Goal: Task Accomplishment & Management: Use online tool/utility

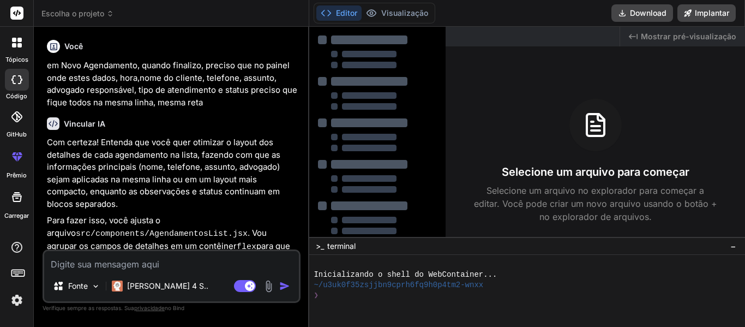
type textarea "x"
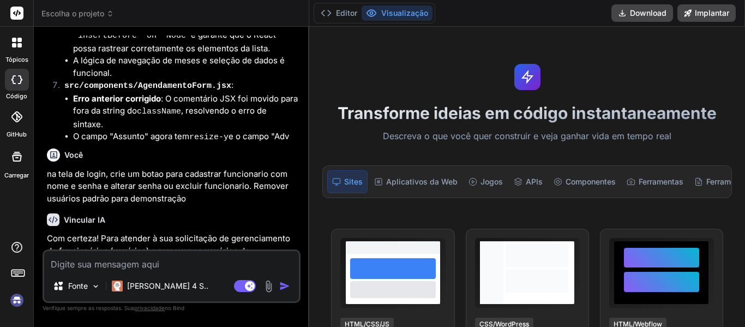
scroll to position [1863, 0]
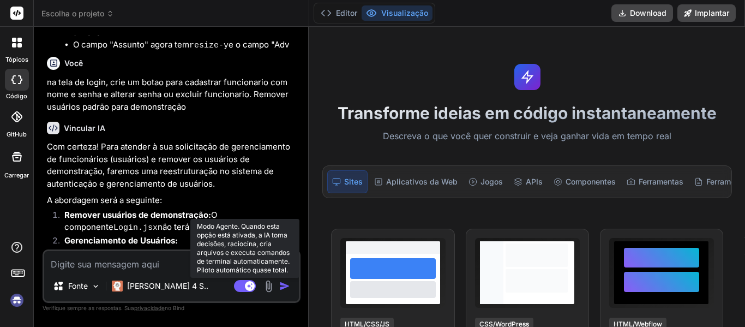
click at [234, 285] on rect at bounding box center [245, 286] width 22 height 12
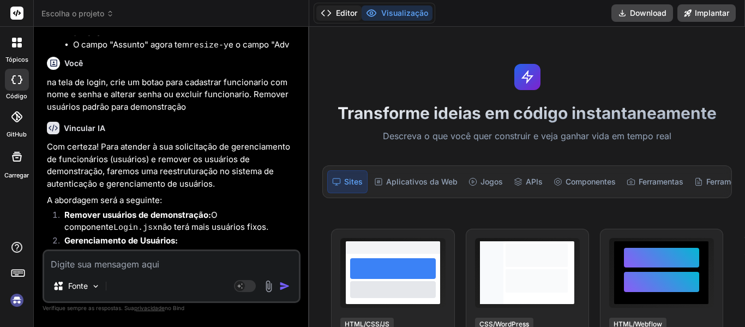
click at [336, 10] on font "Editor" at bounding box center [346, 12] width 21 height 9
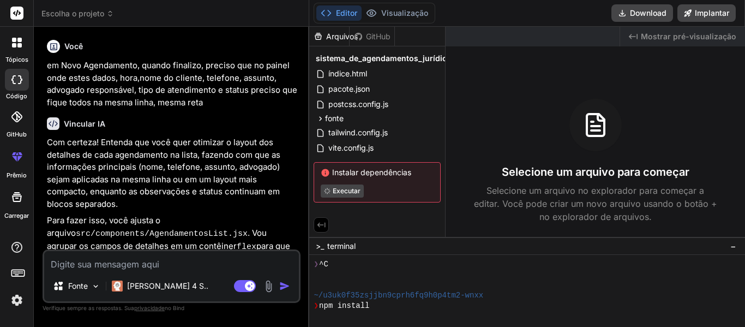
scroll to position [31, 0]
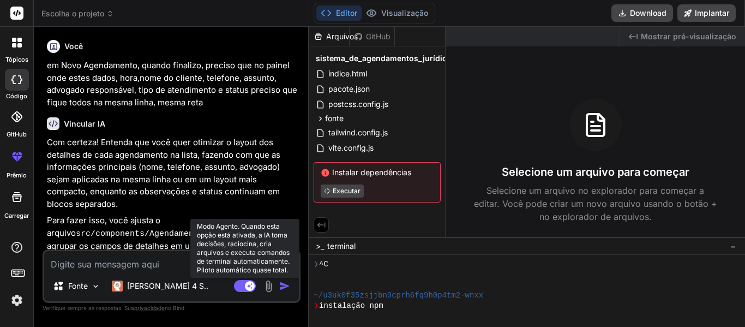
click at [234, 288] on rect at bounding box center [245, 286] width 22 height 12
type textarea "x"
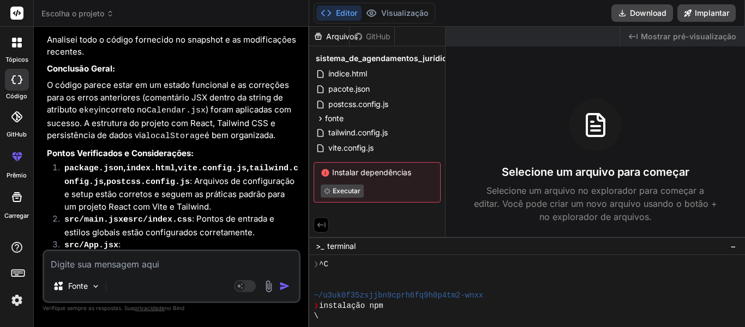
scroll to position [1581, 0]
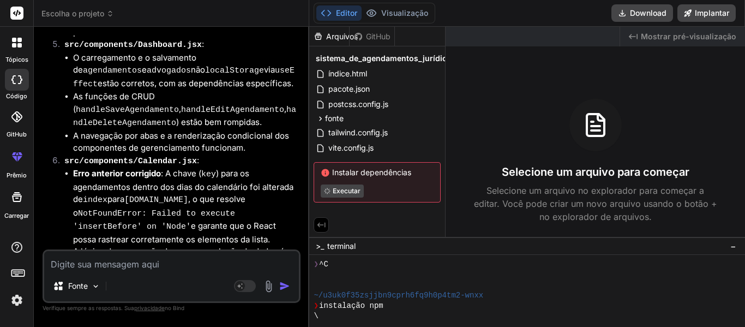
click at [146, 269] on textarea at bounding box center [171, 261] width 255 height 20
type textarea "F"
type textarea "x"
type textarea "Fa"
type textarea "x"
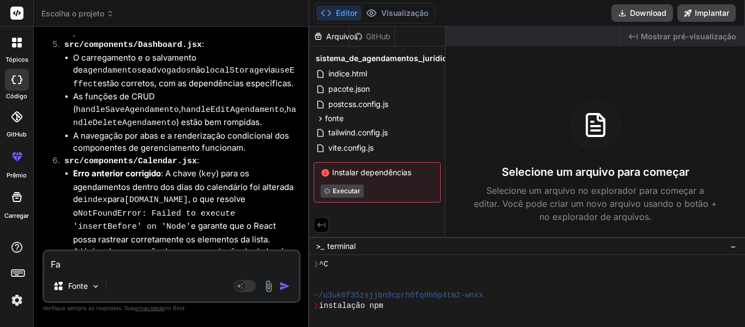
type textarea "Faz"
type textarea "x"
type textarea "Faze"
type textarea "x"
type textarea "Fazer"
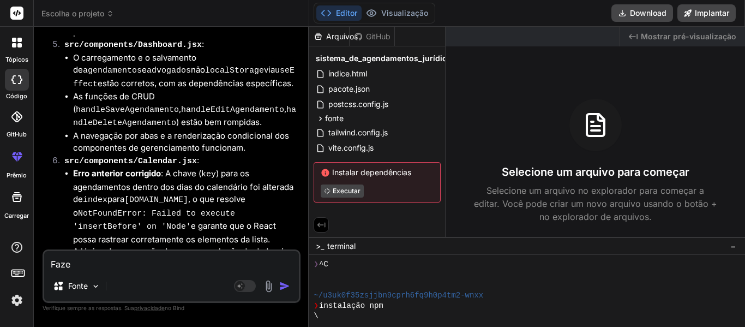
type textarea "x"
type textarea "Fazer"
type textarea "x"
type textarea "Fazer a"
type textarea "x"
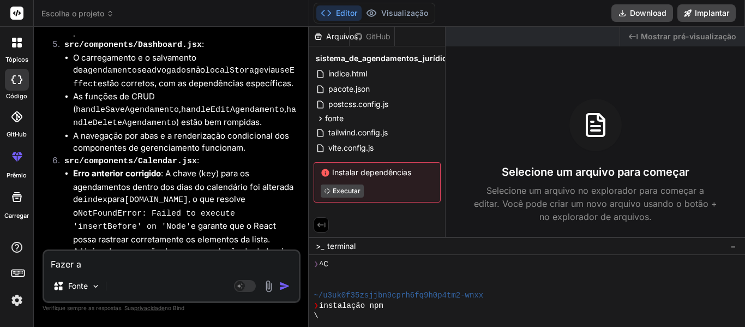
type textarea "Fazer a"
type textarea "x"
type textarea "Fazer a a"
type textarea "x"
type textarea "Fazer a al"
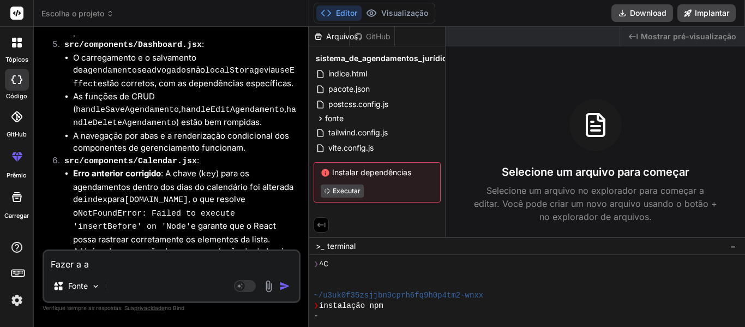
type textarea "x"
type textarea "Fazer a alt"
type textarea "x"
type textarea "Fazer a alte"
type textarea "x"
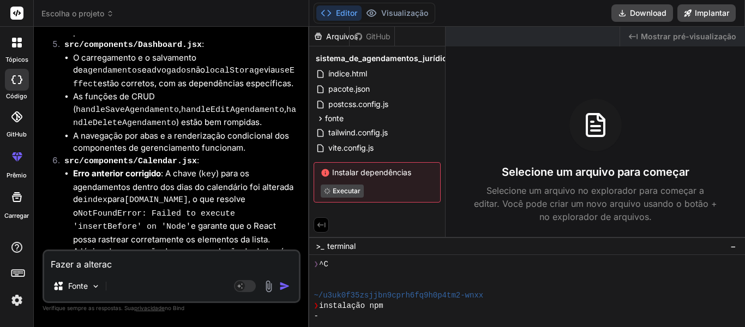
type textarea "Fazer a alteraca"
type textarea "x"
type textarea "Fazer a alterac"
type textarea "x"
type textarea "Fazer a altera"
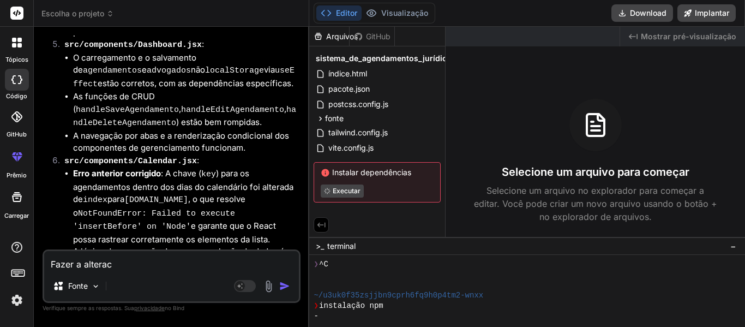
type textarea "x"
type textarea "Fazer a alteraç"
type textarea "x"
type textarea "Fazer a alteraçã"
type textarea "x"
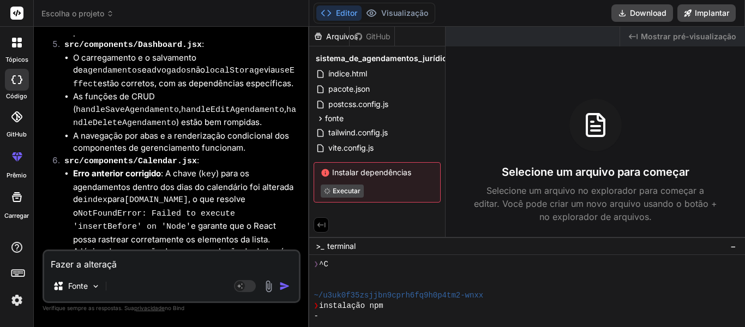
type textarea "Fazer a alteração"
type textarea "x"
type textarea "Fazer a alteração"
type textarea "x"
type textarea "Fazer a alteração d"
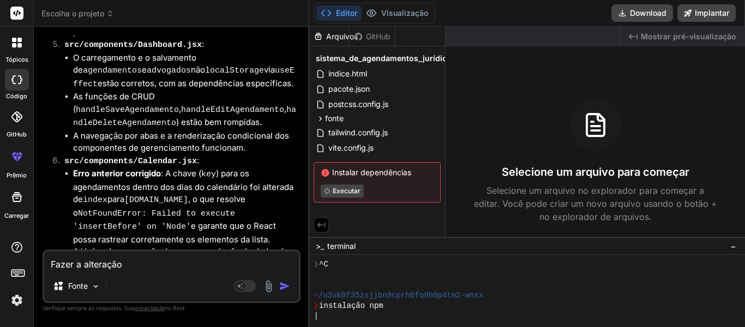
type textarea "x"
type textarea "Fazer a alteração do"
type textarea "x"
type textarea "Fazer a alteração do"
type textarea "x"
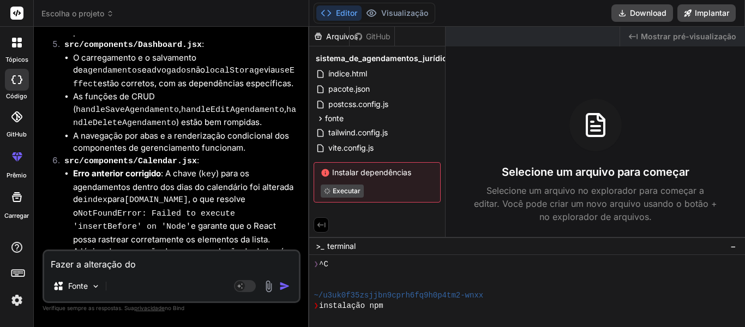
type textarea "Fazer a alteração do c"
type textarea "x"
type textarea "Fazer a alteração do ca"
type textarea "x"
type textarea "Fazer a alteração do cal"
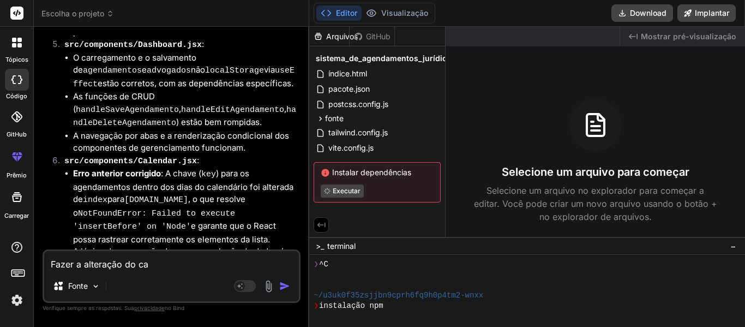
type textarea "x"
type textarea "Fazer a alteração do cale"
type textarea "x"
type textarea "Fazer a alteração do calen"
type textarea "x"
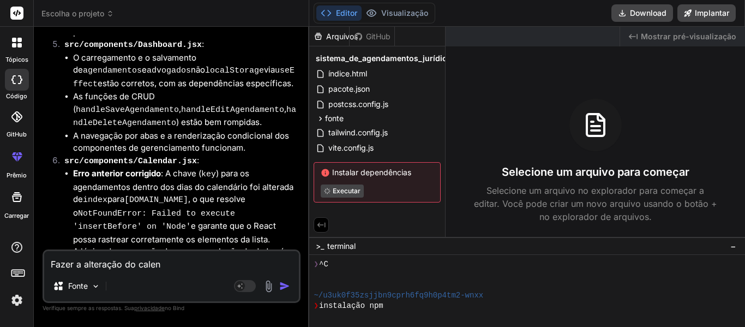
type textarea "Fazer a alteração do calend"
type textarea "x"
type textarea "Fazer a alteração do calenda"
type textarea "x"
type textarea "Fazer a alteração do calendar"
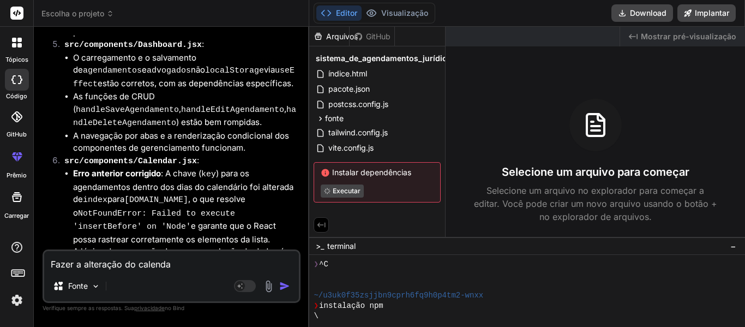
type textarea "x"
type textarea "Fazer a alteração do calendari"
type textarea "x"
type textarea "Fazer a alteração do calendario"
type textarea "x"
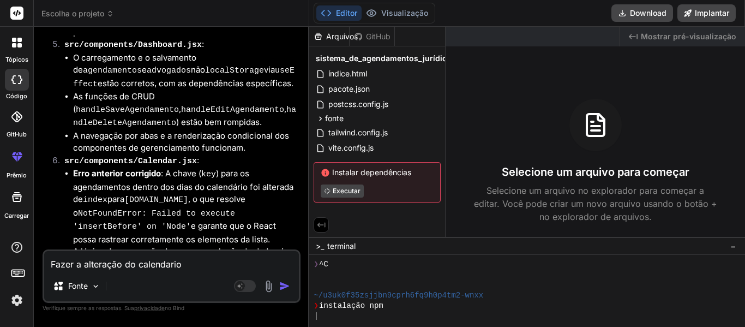
type textarea "Fazer a alteração do calendario."
type textarea "x"
type textarea "Fazer a alteração do calendario."
type textarea "x"
type textarea "Fazer a alteração do calendario. O"
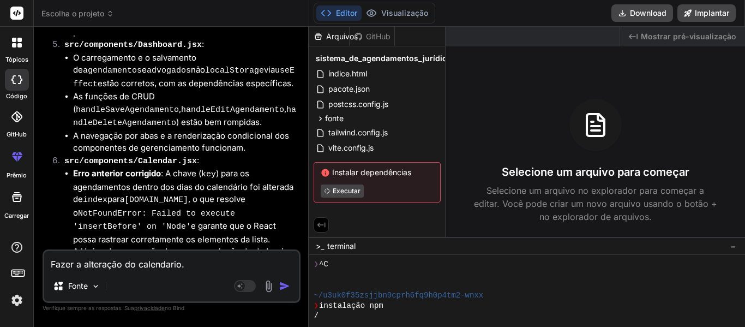
type textarea "x"
type textarea "Fazer a alteração do calendario. O"
type textarea "x"
type textarea "Fazer a alteração do calendario. O c"
type textarea "x"
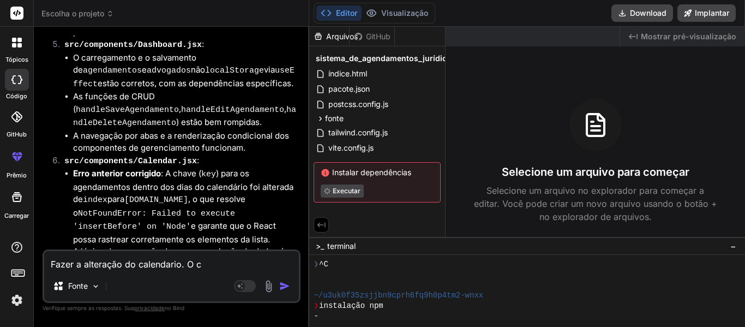
type textarea "Fazer a alteração do calendario. O ca"
type textarea "x"
type textarea "Fazer a alteração do calendario. O cal"
type textarea "x"
type textarea "Fazer a alteração do calendario. O cale"
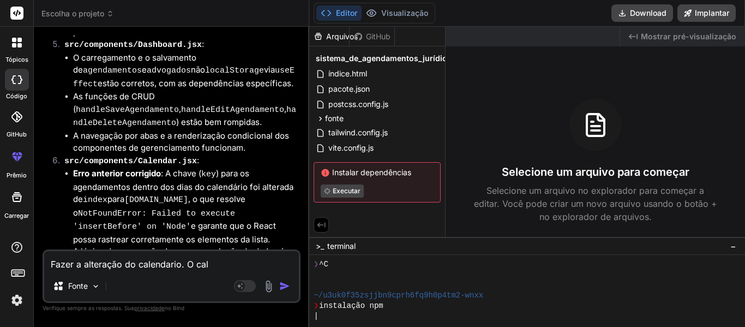
type textarea "x"
type textarea "Fazer a alteração do calendario. O calen"
type textarea "x"
type textarea "Fazer a alteração do calendario. O calend"
type textarea "x"
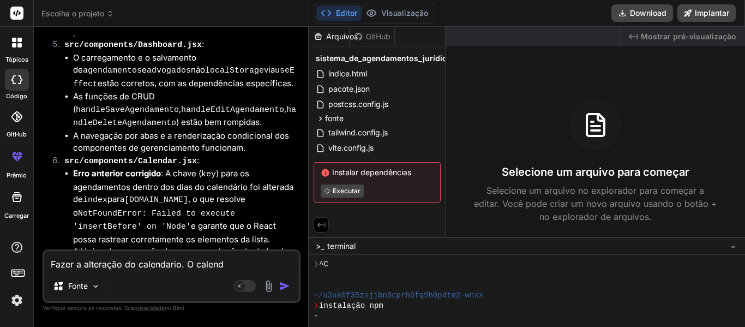
type textarea "Fazer a alteração do calendario. O calenda"
type textarea "x"
type textarea "Fazer a alteração do calendario. O calendar"
type textarea "x"
type textarea "Fazer a alteração do calendario. O calendari"
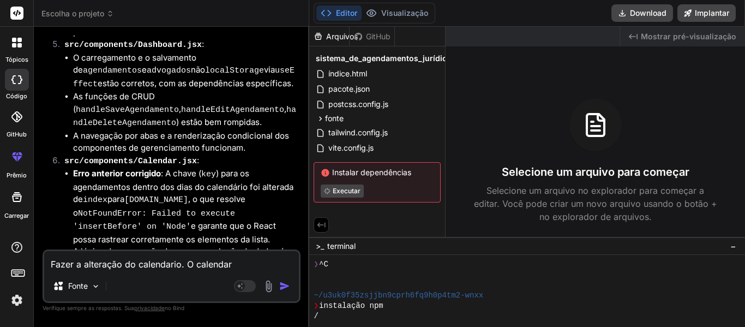
type textarea "x"
type textarea "Fazer a alteração do calendario. O calendario"
type textarea "x"
type textarea "Fazer a alteração do calendario. O calendario"
type textarea "x"
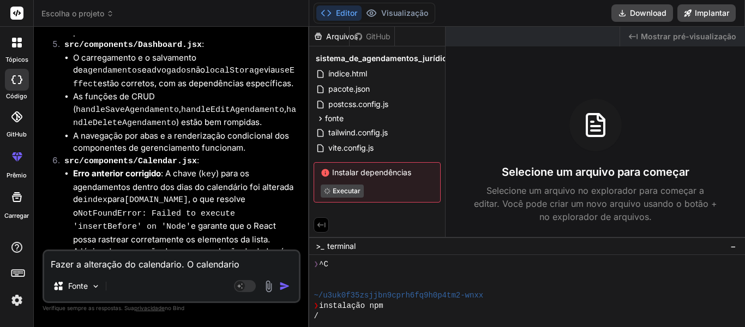
type textarea "Fazer a alteração do calendario. O calendario e"
type textarea "x"
type textarea "Fazer a alteração do calendario. O calendario es"
type textarea "x"
type textarea "Fazer a alteração do calendario. O calendario est"
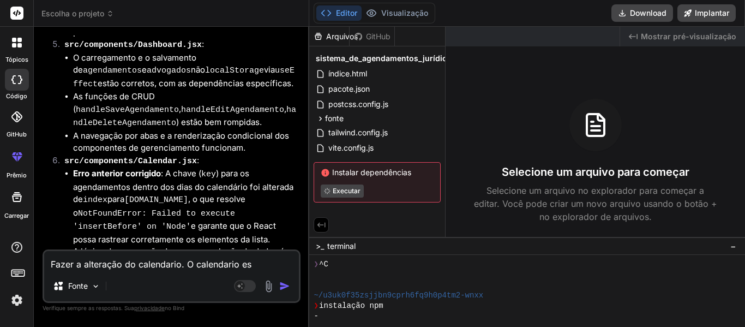
type textarea "x"
type textarea "Fazer a alteração do calendario. O calendario esta"
type textarea "x"
type textarea "Fazer a alteração do calendario. O calendario est"
type textarea "x"
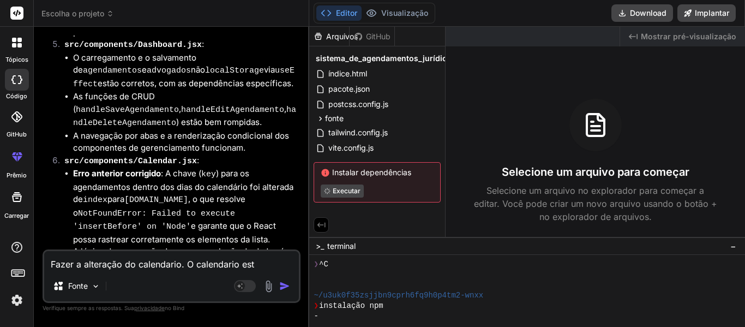
type textarea "Fazer a alteração do calendario. O calendario es"
type textarea "x"
type textarea "Fazer a alteração do calendario. O calendario e"
type textarea "x"
type textarea "Fazer a alteração do calendario. O calendario"
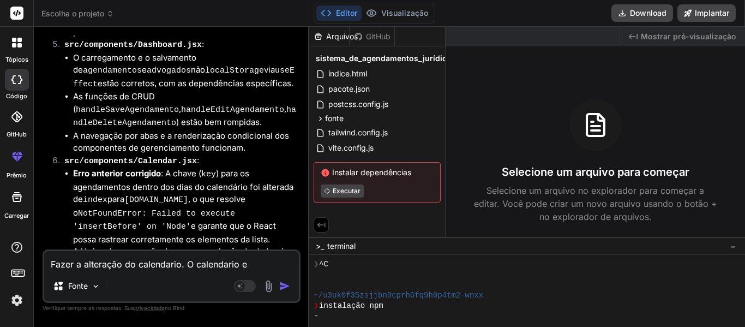
type textarea "x"
type textarea "Fazer a alteração do calendario. O calendario c"
type textarea "x"
type textarea "Fazer a alteração do calendario. O calendario co"
type textarea "x"
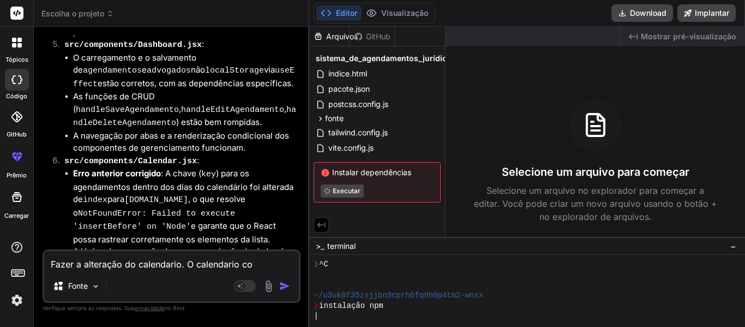
type textarea "Fazer a alteração do calendario. O calendario con"
type textarea "x"
type textarea "Fazer a alteração do calendario. O calendario conf"
type textarea "x"
type textarea "Fazer a alteração do calendario. O calendario confo"
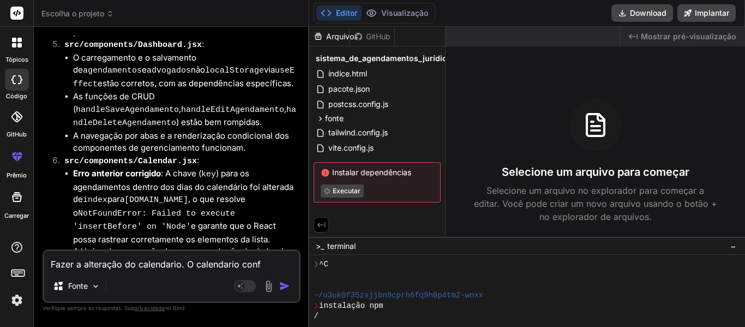
type textarea "x"
type textarea "Fazer a alteração do calendario. O calendario confor"
type textarea "x"
type textarea "Fazer a alteração do calendario. O calendario conform"
type textarea "x"
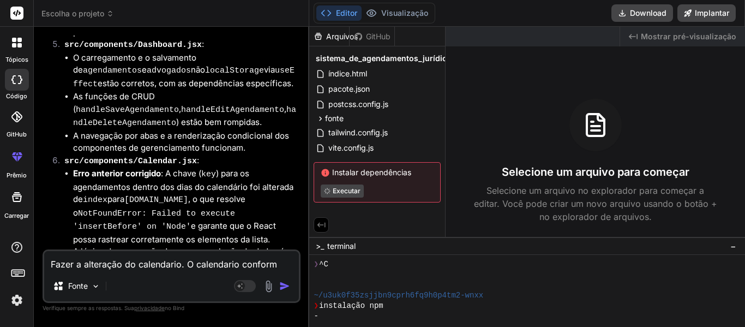
type textarea "Fazer a alteração do calendario. O calendario conforme"
type textarea "x"
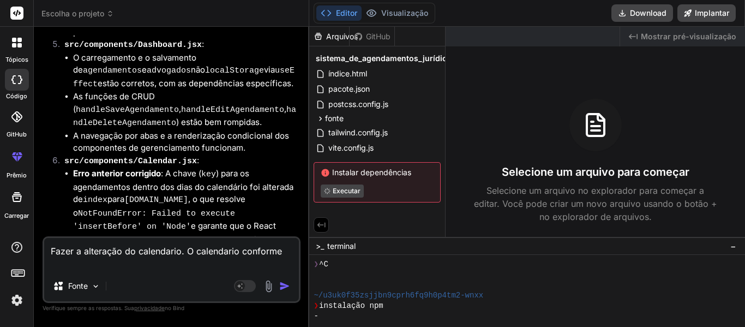
type textarea "Fazer a alteração do calendario. O calendario conforme"
type textarea "x"
type textarea "Fazer a alteração do calendario. O calendario conforme v"
type textarea "x"
type textarea "Fazer a alteração do calendario. O calendario conforme va"
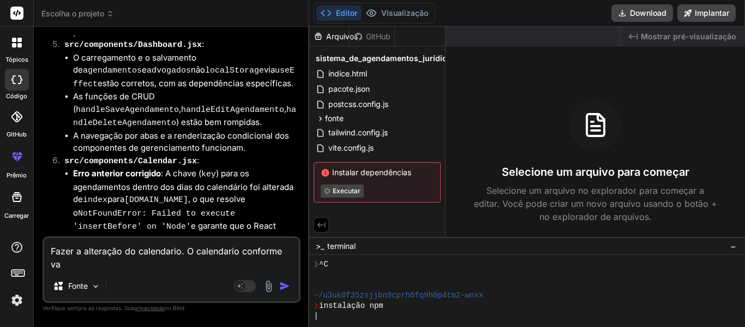
type textarea "x"
type textarea "Fazer a alteração do calendario. O calendario conforme vai"
type textarea "x"
type textarea "Fazer a alteração do calendario. O calendario conforme vai"
type textarea "x"
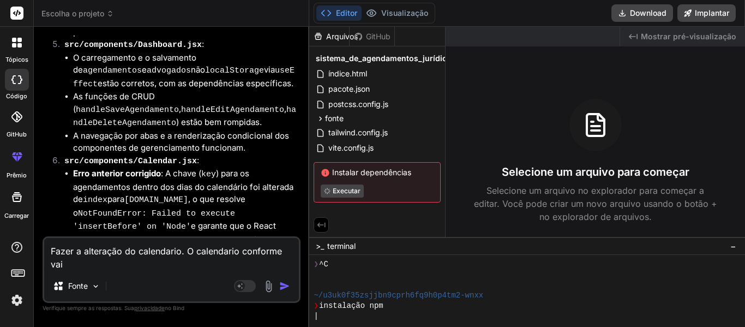
type textarea "Fazer a alteração do calendario. O calendario conforme vai a"
type textarea "x"
type textarea "Fazer a alteração do calendario. O calendario conforme vai ag"
type textarea "x"
type textarea "Fazer a alteração do calendario. O calendario conforme vai age"
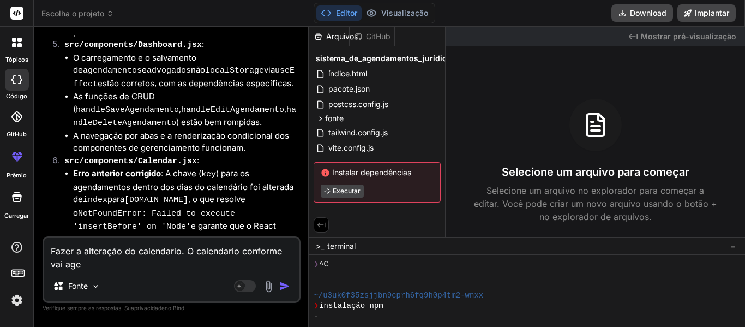
type textarea "x"
type textarea "Fazer a alteração do calendario. O calendario conforme vai agen"
type textarea "x"
type textarea "Fazer a alteração do calendario. O calendario conforme vai agena"
type textarea "x"
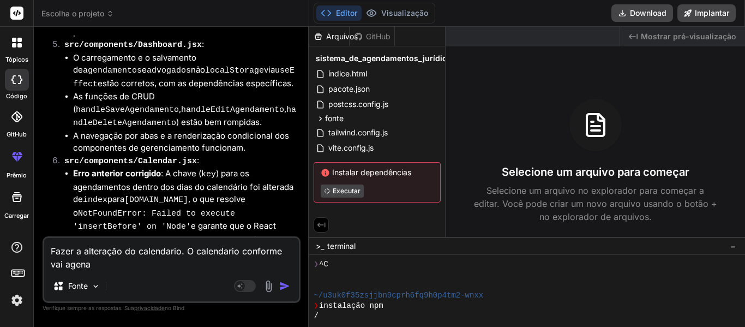
type textarea "Fazer a alteração do calendario. O calendario conforme vai agen"
type textarea "x"
type textarea "Fazer a alteração do calendario. O calendario conforme vai agenn"
type textarea "x"
type textarea "Fazer a alteração do calendario. O calendario conforme vai agennd"
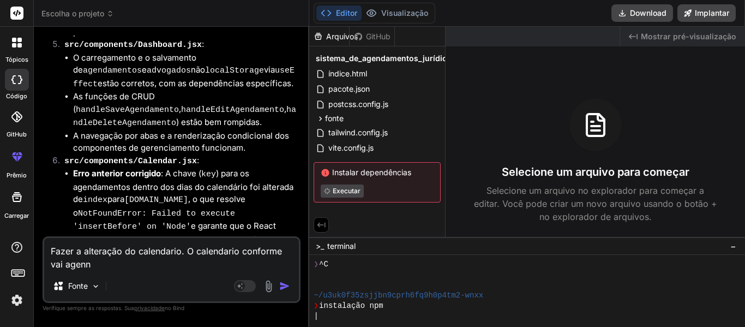
type textarea "x"
type textarea "Fazer a alteração do calendario. O calendario conforme vai agennda"
type textarea "x"
type textarea "Fazer a alteração do calendario. O calendario conforme vai agenndan"
type textarea "x"
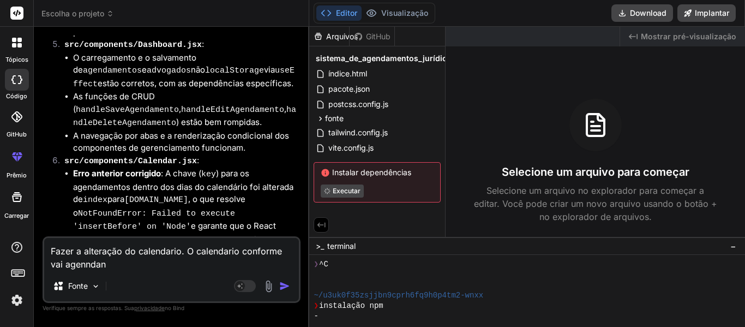
type textarea "Fazer a alteração do calendario. O calendario conforme vai agenndand"
type textarea "x"
type textarea "Fazer a alteração do calendario. O calendario conforme vai agenndando"
type textarea "x"
type textarea "Fazer a alteração do calendario. O calendario conforme vai agenndand"
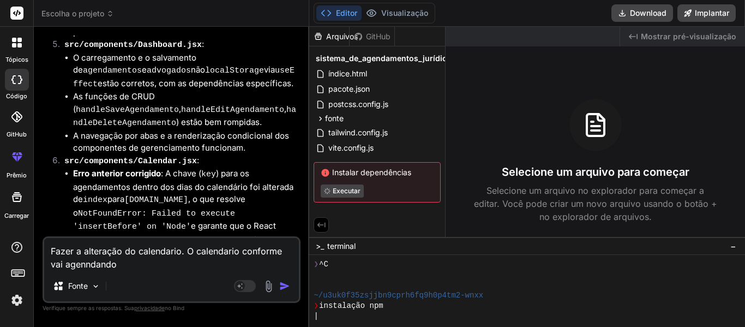
type textarea "x"
type textarea "Fazer a alteração do calendario. O calendario conforme vai agenndan"
type textarea "x"
type textarea "Fazer a alteração do calendario. O calendario conforme vai agennda"
type textarea "x"
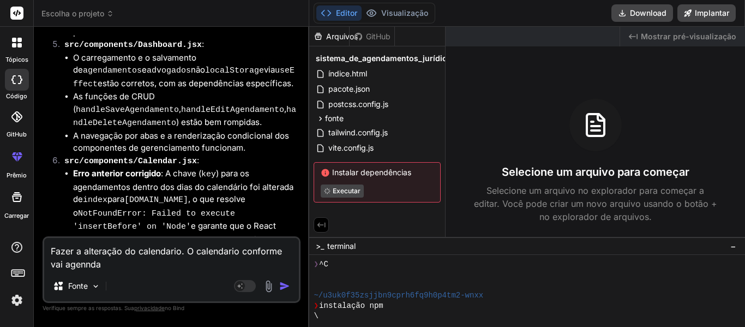
type textarea "Fazer a alteração do calendario. O calendario conforme vai agennd"
type textarea "x"
type textarea "Fazer a alteração do calendario. O calendario conforme vai agenn"
type textarea "x"
type textarea "Fazer a alteração do calendario. O calendario conforme vai agen"
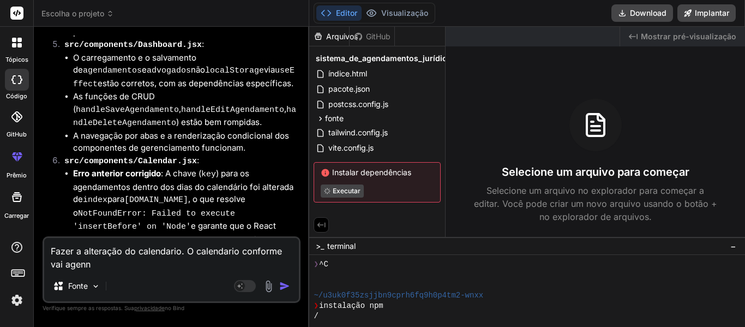
type textarea "x"
type textarea "Fazer a alteração do calendario. O calendario conforme vai agend"
type textarea "x"
type textarea "Fazer a alteração do calendario. O calendario conforme vai agenda"
type textarea "x"
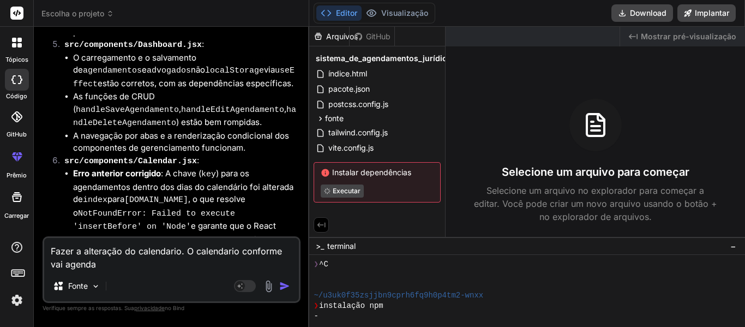
type textarea "Fazer a alteração do calendario. O calendario conforme vai agendan"
type textarea "x"
type textarea "Fazer a alteração do calendario. O calendario conforme vai agendand"
type textarea "x"
type textarea "Fazer a alteração do calendario. O calendario conforme vai agendando"
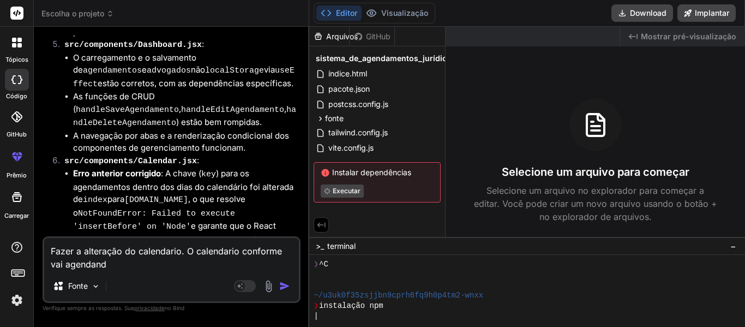
type textarea "x"
type textarea "Fazer a alteração do calendario. O calendario conforme vai agendando"
type textarea "x"
type textarea "Fazer a alteração do calendario. O calendario conforme vai agendando c"
type textarea "x"
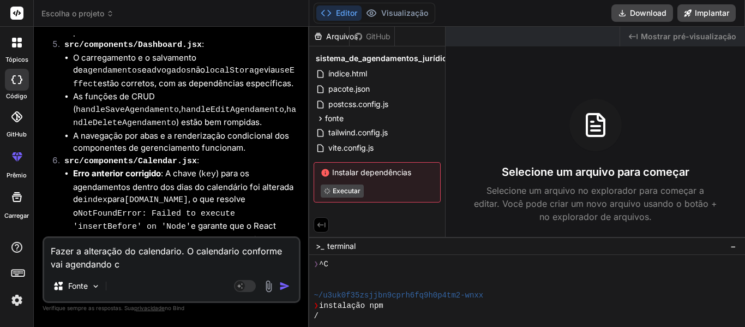
type textarea "Fazer a alteração do calendario. O calendario conforme vai agendando cl"
type textarea "x"
type textarea "Fazer a alteração do calendario. O calendario conforme vai agendando cli"
type textarea "x"
type textarea "Fazer a alteração do calendario. O calendario conforme vai agendando clie"
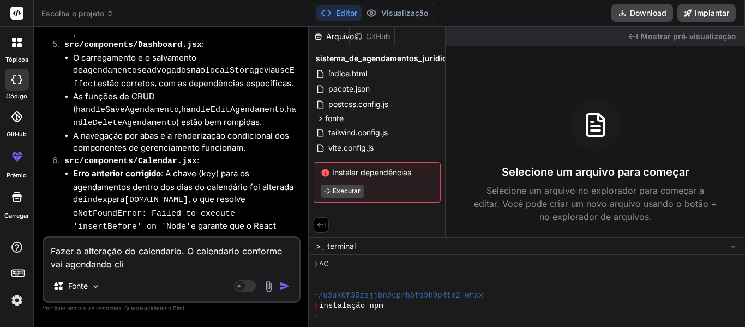
type textarea "x"
type textarea "Fazer a alteração do calendario. O calendario conforme vai agendando clien"
type textarea "x"
type textarea "Fazer a alteração do calendario. O calendario conforme vai agendando client"
type textarea "x"
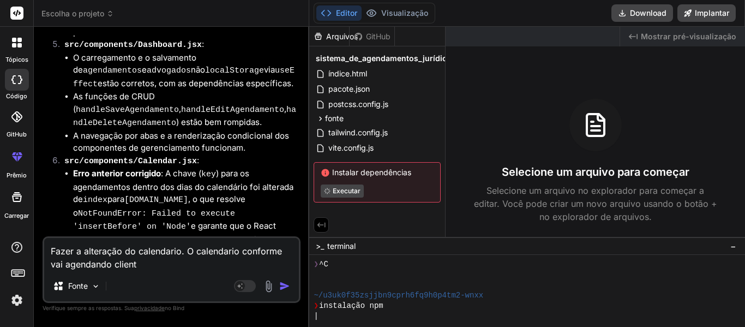
type textarea "Fazer a alteração do calendario. O calendario conforme vai agendando cliente"
type textarea "x"
type textarea "Fazer a alteração do calendario. O calendario conforme vai agendando clientes"
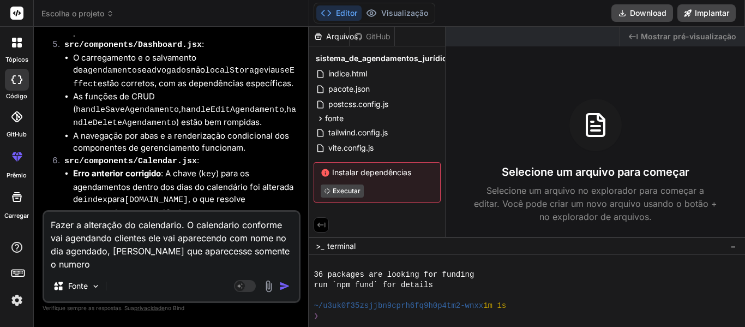
scroll to position [104, 0]
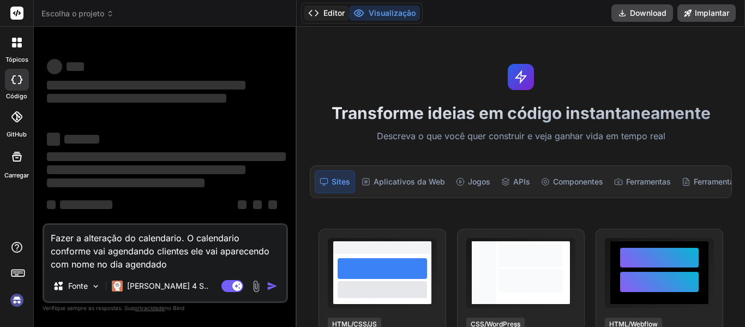
click at [333, 11] on font "Editor" at bounding box center [333, 12] width 21 height 9
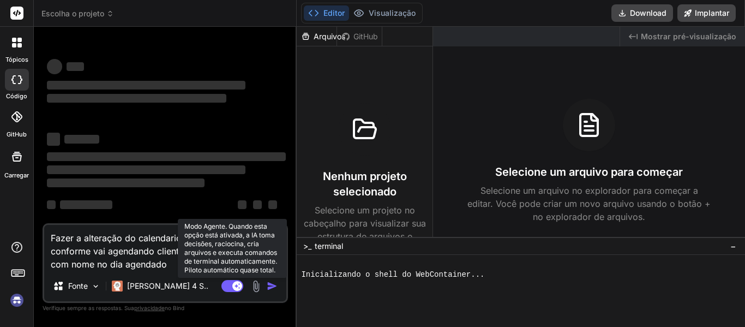
click at [231, 288] on rect at bounding box center [232, 286] width 22 height 12
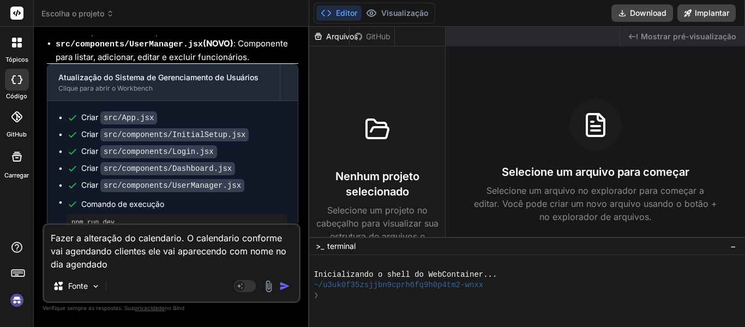
scroll to position [2684, 0]
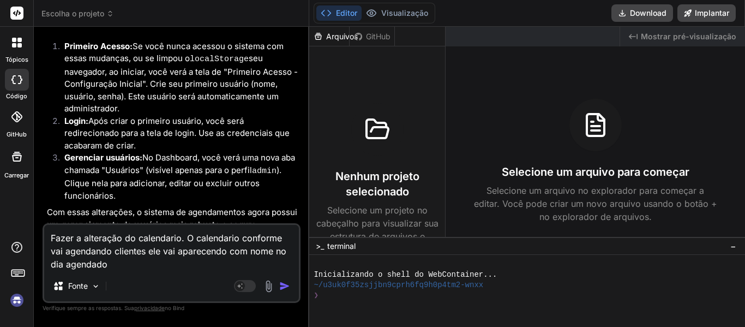
click at [180, 266] on textarea "Fazer a alteração do calendario. O calendario conforme vai agendando clientes e…" at bounding box center [171, 248] width 255 height 46
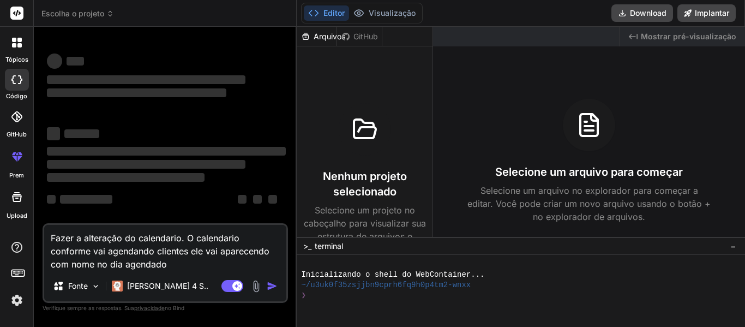
type textarea "x"
type textarea "Fazer a alteração do calendario. O calendario conforme vai agendando clientes e…"
type textarea "x"
type textarea "Fazer a alteração do calendario. O calendario conforme vai agendando clientes e…"
type textarea "x"
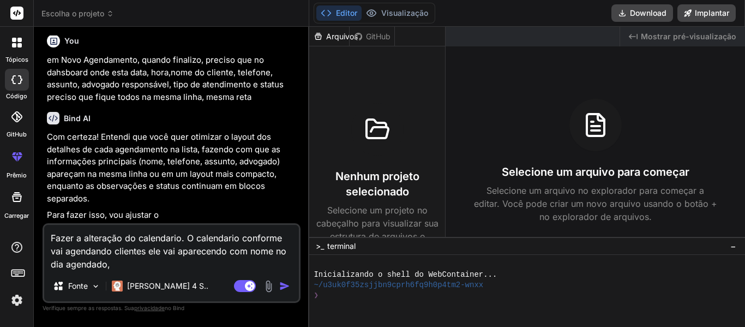
type textarea "Fazer a alteração do calendario. O calendario conforme vai agendando clientes e…"
type textarea "x"
type textarea "Fazer a alteração do calendario. O calendario conforme vai agendando clientes e…"
type textarea "x"
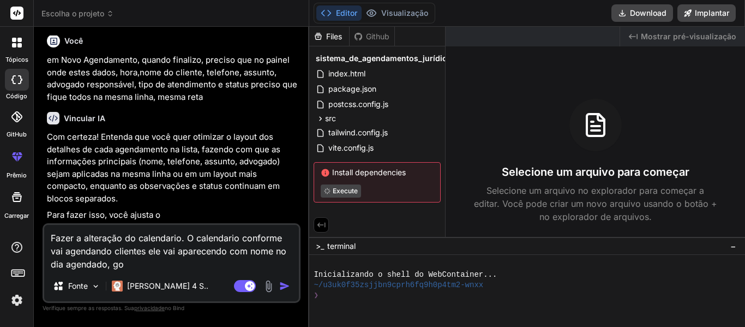
type textarea "Fazer a alteração do calendario. O calendario conforme vai agendando clientes e…"
type textarea "x"
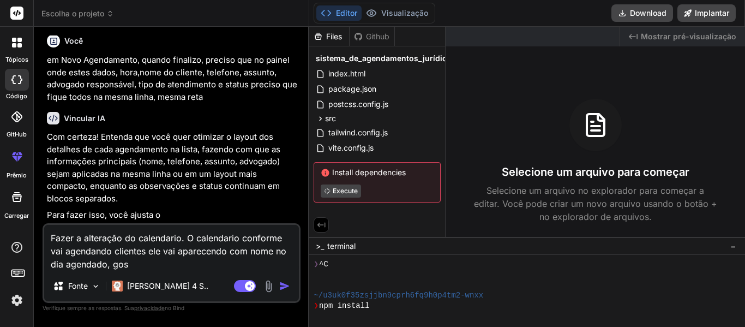
type textarea "Fazer a alteração do calendario. O calendario conforme vai agendando clientes e…"
type textarea "x"
type textarea "Fazer a alteração do calendario. O calendario conforme vai agendando clientes e…"
type textarea "x"
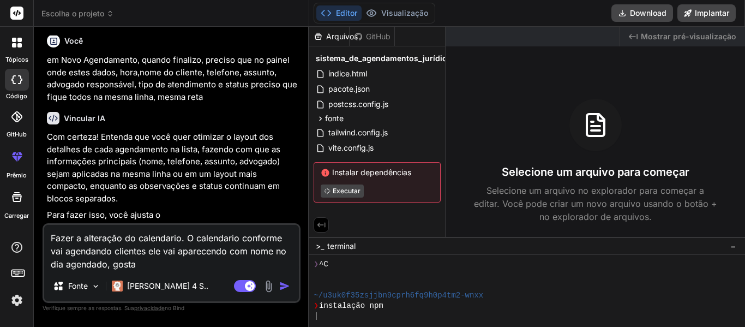
type textarea "Fazer a alteração do calendario. O calendario conforme vai agendando clientes e…"
type textarea "x"
type textarea "Fazer a alteração do calendario. O calendario conforme vai agendando clientes e…"
type textarea "x"
type textarea "Fazer a alteração do calendario. O calendario conforme vai agendando clientes e…"
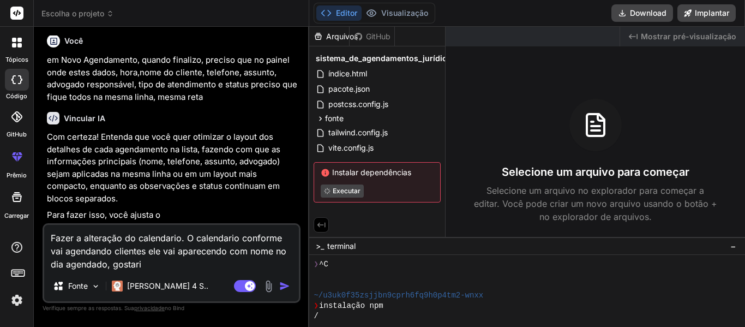
type textarea "x"
type textarea "Fazer a alteração do calendario. O calendario conforme vai agendando clientes e…"
type textarea "x"
type textarea "Fazer a alteração do calendario. O calendario conforme vai agendando clientes e…"
type textarea "x"
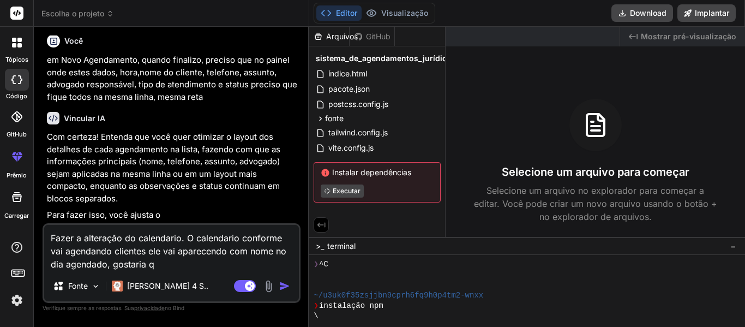
type textarea "Fazer a alteração do calendario. O calendario conforme vai agendando clientes e…"
type textarea "x"
type textarea "Fazer a alteração do calendario. O calendario conforme vai agendando clientes e…"
type textarea "x"
type textarea "Fazer a alteração do calendario. O calendario conforme vai agendando clientes e…"
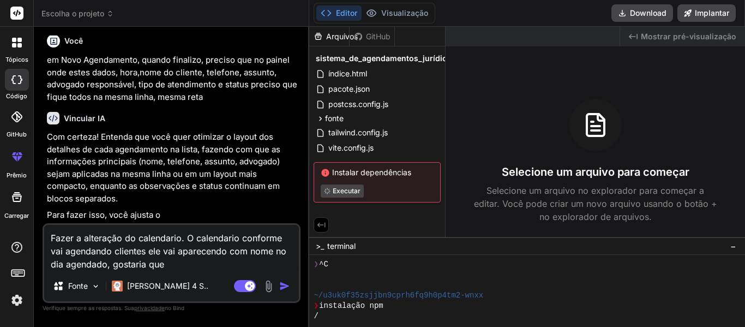
type textarea "x"
type textarea "Fazer a alteração do calendario. O calendario conforme vai agendando clientes e…"
type textarea "x"
type textarea "Fazer a alteração do calendario. O calendario conforme vai agendando clientes e…"
type textarea "x"
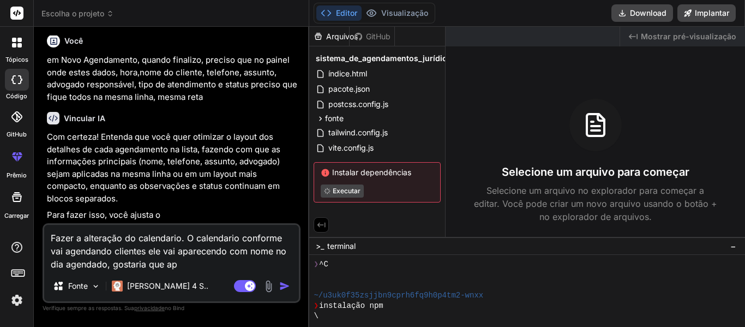
type textarea "Fazer a alteração do calendario. O calendario conforme vai agendando clientes e…"
type textarea "x"
type textarea "Fazer a alteração do calendario. O calendario conforme vai agendando clientes e…"
type textarea "x"
type textarea "Fazer a alteração do calendario. O calendario conforme vai agendando clientes e…"
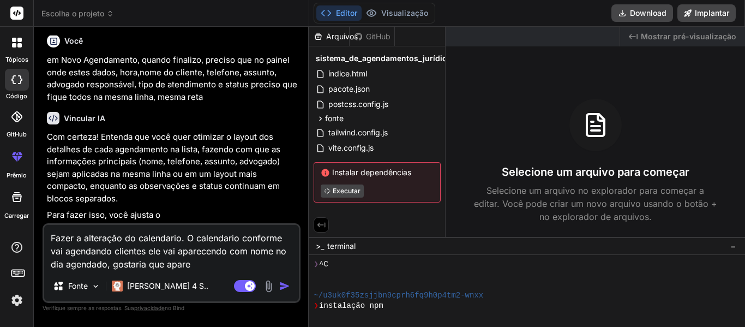
type textarea "x"
type textarea "Fazer a alteração do calendario. O calendario conforme vai agendando clientes e…"
type textarea "x"
type textarea "Fazer a alteração do calendario. O calendario conforme vai agendando clientes e…"
type textarea "x"
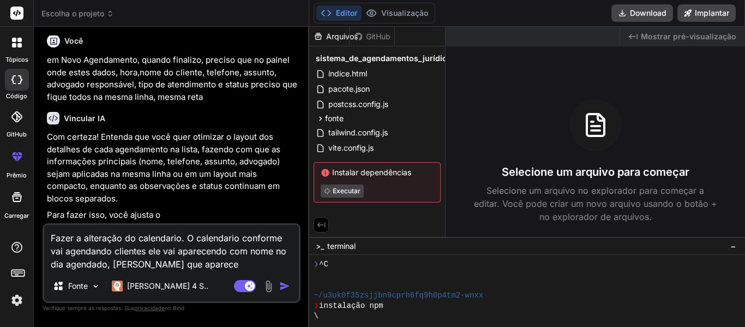
type textarea "Fazer a alteração do calendario. O calendario conforme vai agendando clientes e…"
type textarea "x"
type textarea "Fazer a alteração do calendario. O calendario conforme vai agendando clientes e…"
type textarea "x"
type textarea "Fazer a alteração do calendario. O calendario conforme vai agendando clientes e…"
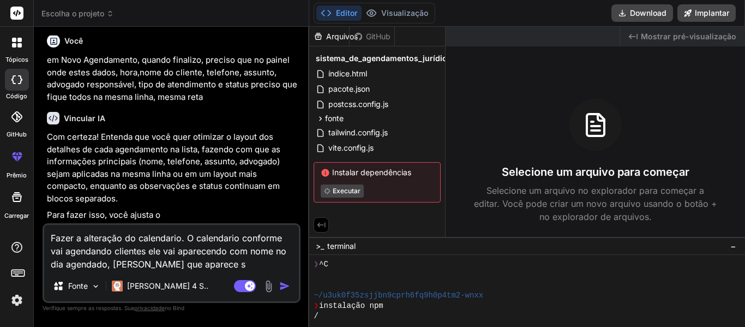
type textarea "x"
type textarea "Fazer a alteração do calendario. O calendario conforme vai agendando clientes e…"
type textarea "x"
type textarea "Fazer a alteração do calendario. O calendario conforme vai agendando clientes e…"
type textarea "x"
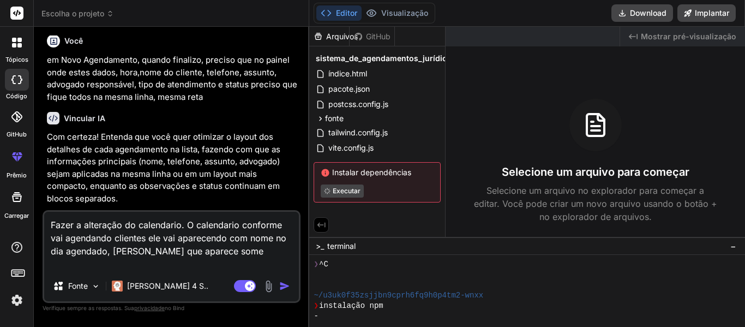
type textarea "Fazer a alteração do calendario. O calendario conforme vai agendando clientes e…"
type textarea "x"
type textarea "Fazer a alteração do calendario. O calendario conforme vai agendando clientes e…"
type textarea "x"
type textarea "Fazer a alteração do calendario. O calendario conforme vai agendando clientes e…"
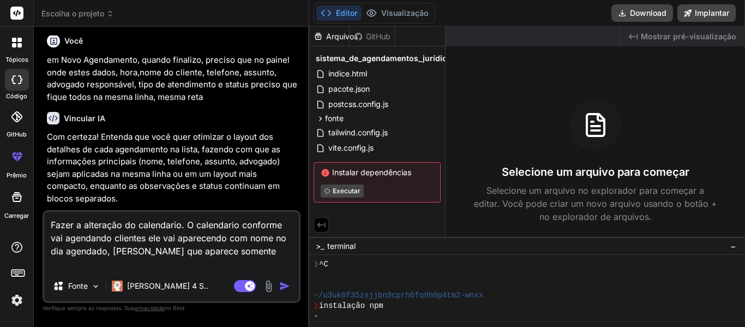
type textarea "x"
type textarea "Fazer a alteração do calendario. O calendario conforme vai agendando clientes e…"
type textarea "x"
type textarea "Fazer a alteração do calendario. O calendario conforme vai agendando clientes e…"
type textarea "x"
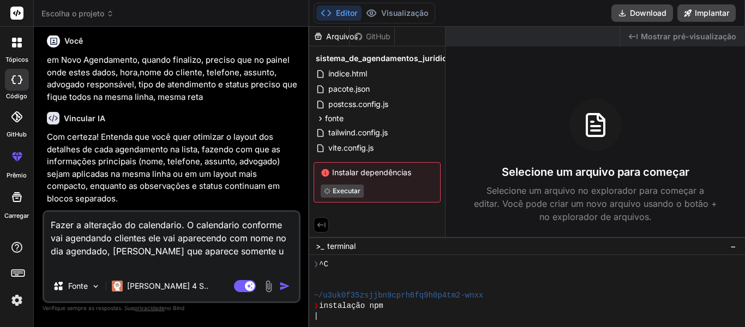
type textarea "Fazer a alteração do calendario. O calendario conforme vai agendando clientes e…"
type textarea "x"
type textarea "Fazer a alteração do calendario. O calendario conforme vai agendando clientes e…"
type textarea "x"
type textarea "Fazer a alteração do calendario. O calendario conforme vai agendando clientes e…"
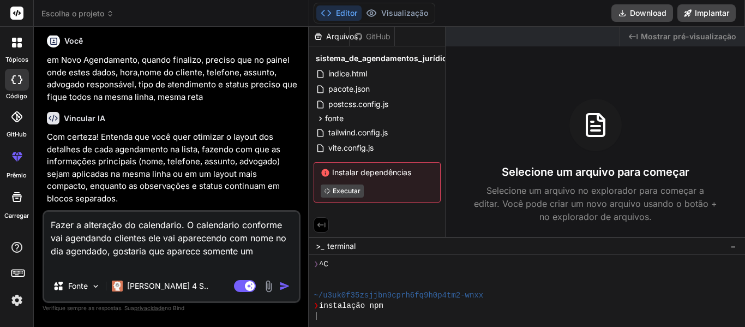
type textarea "x"
type textarea "Fazer a alteração do calendario. O calendario conforme vai agendando clientes e…"
type textarea "x"
type textarea "Fazer a alteração do calendario. O calendario conforme vai agendando clientes e…"
type textarea "x"
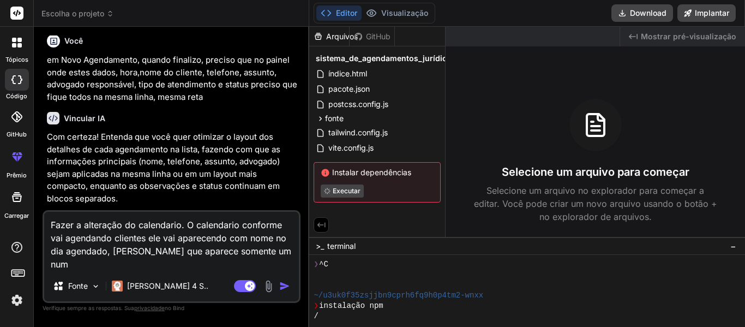
type textarea "Fazer a alteração do calendario. O calendario conforme vai agendando clientes e…"
type textarea "x"
type textarea "Fazer a alteração do calendario. O calendario conforme vai agendando clientes e…"
type textarea "x"
type textarea "Fazer a alteração do calendario. O calendario conforme vai agendando clientes e…"
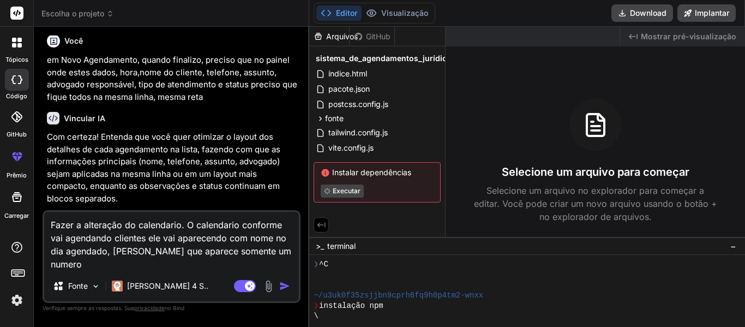
type textarea "x"
type textarea "Fazer a alteração do calendario. O calendario conforme vai agendando clientes e…"
type textarea "x"
type textarea "Fazer a alteração do calendario. O calendario conforme vai agendando clientes e…"
type textarea "x"
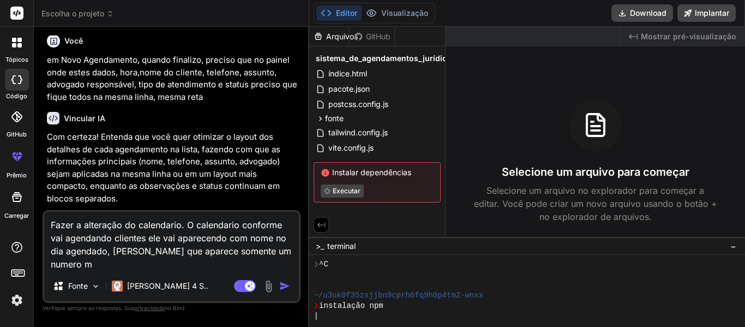
type textarea "Fazer a alteração do calendario. O calendario conforme vai agendando clientes e…"
type textarea "x"
type textarea "Fazer a alteração do calendario. O calendario conforme vai agendando clientes e…"
type textarea "x"
type textarea "Fazer a alteração do calendario. O calendario conforme vai agendando clientes e…"
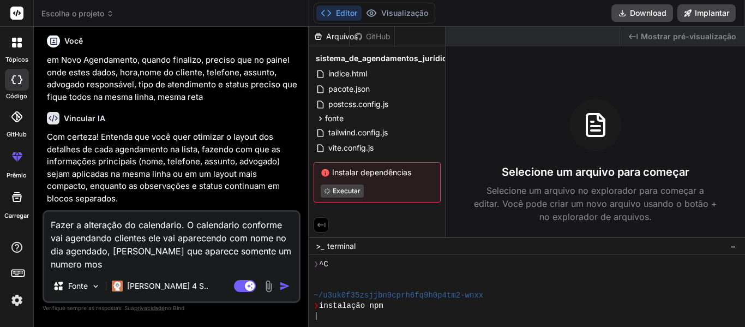
type textarea "x"
type textarea "Fazer a alteração do calendario. O calendario conforme vai agendando clientes e…"
type textarea "x"
type textarea "Fazer a alteração do calendario. O calendario conforme vai agendando clientes e…"
type textarea "x"
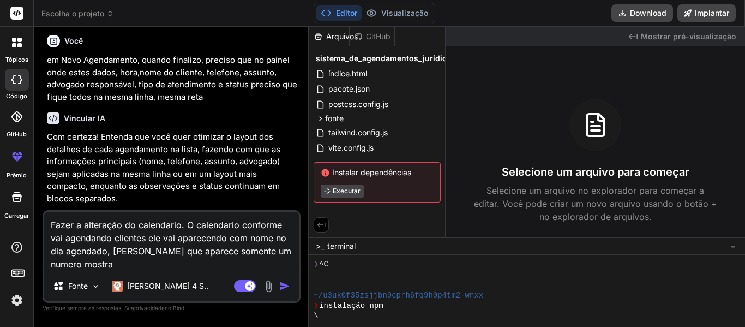
type textarea "Fazer a alteração do calendario. O calendario conforme vai agendando clientes e…"
type textarea "x"
type textarea "Fazer a alteração do calendario. O calendario conforme vai agendando clientes e…"
type textarea "x"
type textarea "Fazer a alteração do calendario. O calendario conforme vai agendando clientes e…"
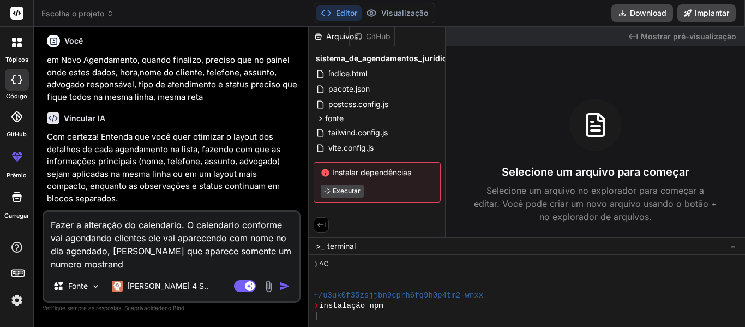
type textarea "x"
type textarea "Fazer a alteração do calendario. O calendario conforme vai agendando clientes e…"
type textarea "x"
type textarea "Fazer a alteração do calendario. O calendario conforme vai agendando clientes e…"
type textarea "x"
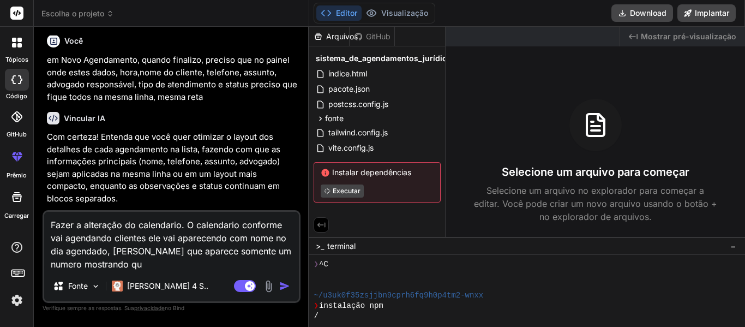
type textarea "Fazer a alteração do calendario. O calendario conforme vai agendando clientes e…"
type textarea "x"
type textarea "Fazer a alteração do calendario. O calendario conforme vai agendando clientes e…"
type textarea "x"
type textarea "Fazer a alteração do calendario. O calendario conforme vai agendando clientes e…"
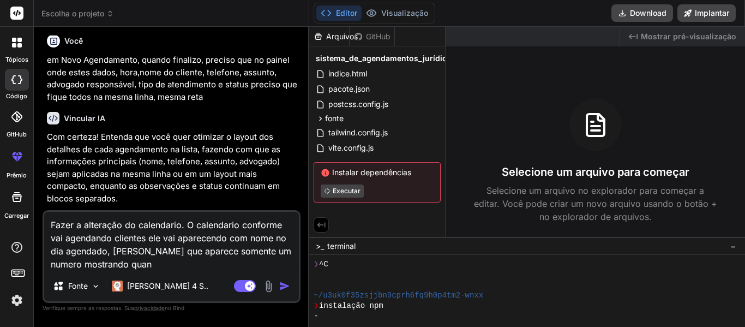
type textarea "x"
type textarea "Fazer a alteração do calendario. O calendario conforme vai agendando clientes e…"
type textarea "x"
type textarea "Fazer a alteração do calendario. O calendario conforme vai agendando clientes e…"
type textarea "x"
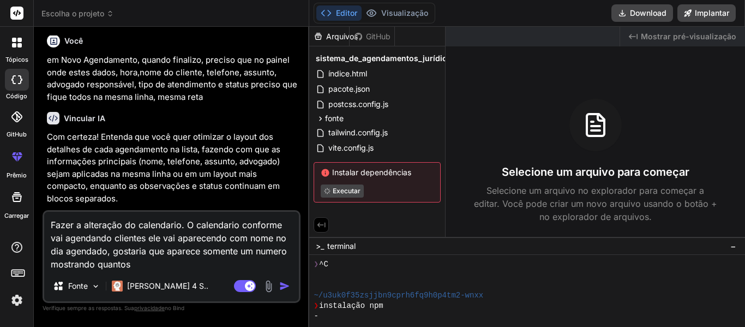
type textarea "Fazer a alteração do calendario. O calendario conforme vai agendando clientes e…"
type textarea "x"
type textarea "Fazer a alteração do calendario. O calendario conforme vai agendando clientes e…"
type textarea "x"
type textarea "Fazer a alteração do calendario. O calendario conforme vai agendando clientes e…"
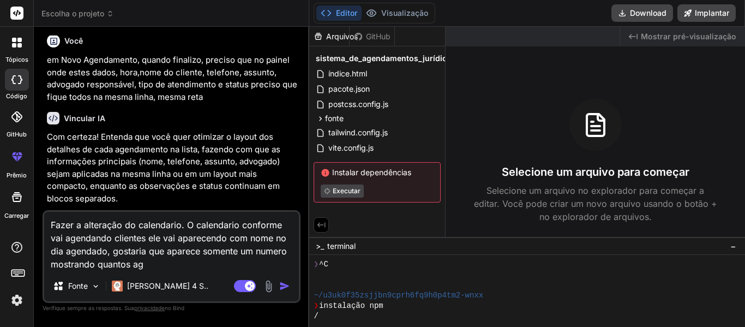
type textarea "x"
type textarea "Fazer a alteração do calendario. O calendario conforme vai agendando clientes e…"
type textarea "x"
type textarea "Fazer a alteração do calendario. O calendario conforme vai agendando clientes e…"
type textarea "x"
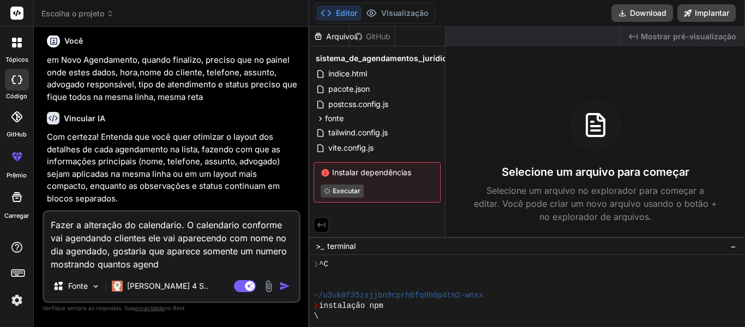
type textarea "Fazer a alteração do calendario. O calendario conforme vai agendando clientes e…"
type textarea "x"
type textarea "Fazer a alteração do calendario. O calendario conforme vai agendando clientes e…"
type textarea "x"
type textarea "Fazer a alteração do calendario. O calendario conforme vai agendando clientes e…"
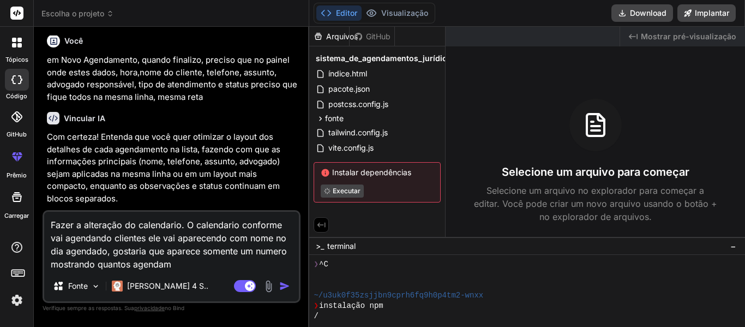
type textarea "x"
type textarea "Fazer a alteração do calendario. O calendario conforme vai agendando clientes e…"
type textarea "x"
type textarea "Fazer a alteração do calendario. O calendario conforme vai agendando clientes e…"
type textarea "x"
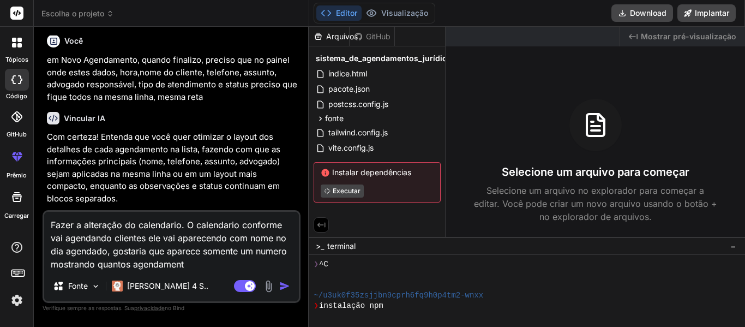
type textarea "Fazer a alteração do calendario. O calendario conforme vai agendando clientes e…"
type textarea "x"
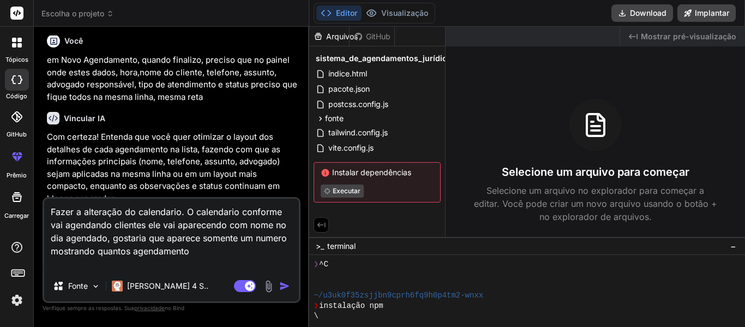
type textarea "Fazer a alteração do calendario. O calendario conforme vai agendando clientes e…"
type textarea "x"
type textarea "Fazer a alteração do calendario. O calendario conforme vai agendando clientes e…"
type textarea "x"
type textarea "Fazer a alteração do calendario. O calendario conforme vai agendando clientes e…"
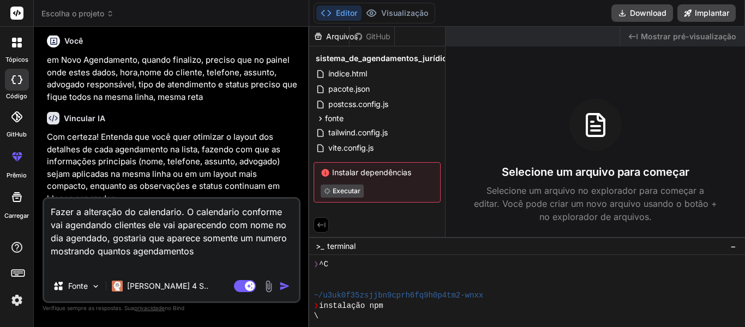
type textarea "x"
type textarea "Fazer a alteração do calendario. O calendario conforme vai agendando clientes e…"
type textarea "x"
type textarea "Fazer a alteração do calendario. O calendario conforme vai agendando clientes e…"
type textarea "x"
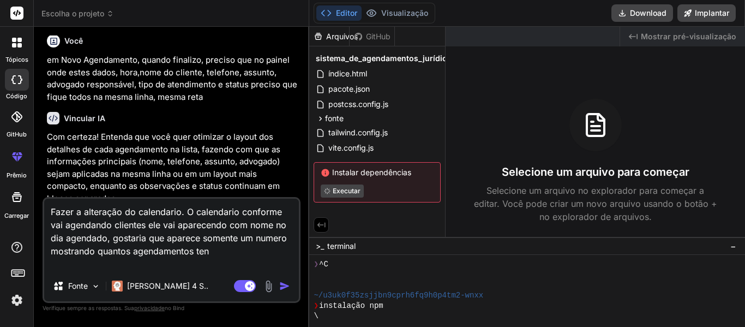
type textarea "Fazer a alteração do calendario. O calendario conforme vai agendando clientes e…"
type textarea "x"
type textarea "Fazer a alteração do calendario. O calendario conforme vai agendando clientes e…"
type textarea "x"
type textarea "Fazer a alteração do calendario. O calendario conforme vai agendando clientes e…"
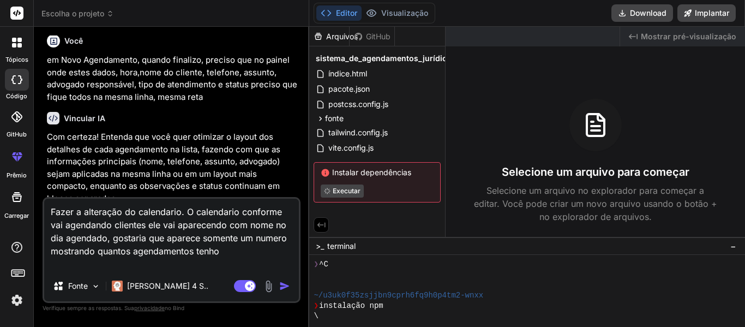
type textarea "x"
type textarea "Fazer a alteração do calendario. O calendario conforme vai agendando clientes e…"
type textarea "x"
type textarea "Fazer a alteração do calendario. O calendario conforme vai agendando clientes e…"
type textarea "x"
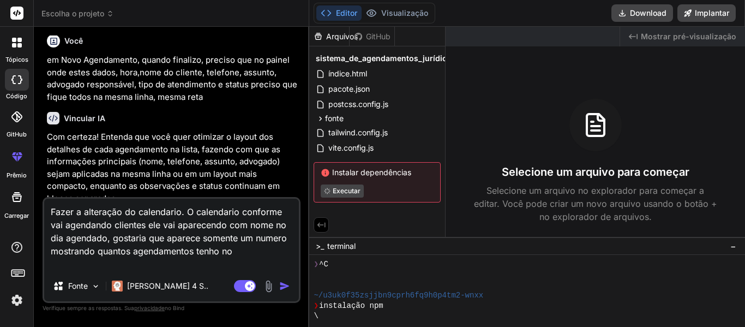
type textarea "Fazer a alteração do calendario. O calendario conforme vai agendando clientes e…"
type textarea "x"
type textarea "Fazer a alteração do calendario. O calendario conforme vai agendando clientes e…"
type textarea "x"
type textarea "Fazer a alteração do calendario. O calendario conforme vai agendando clientes e…"
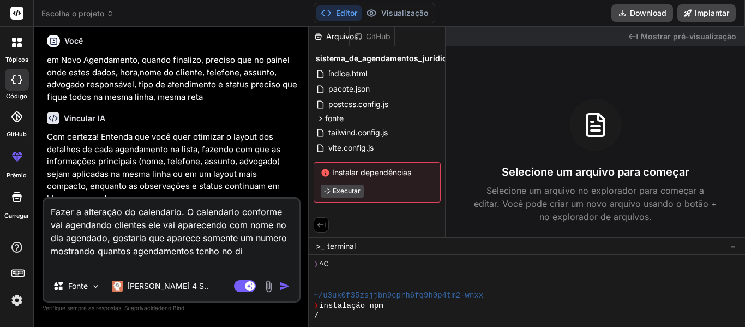
type textarea "x"
type textarea "Fazer a alteração do calendario. O calendario conforme vai agendando clientes e…"
type textarea "x"
type textarea "Fazer a alteração do calendario. O calendario conforme vai agendando clientes e…"
type textarea "x"
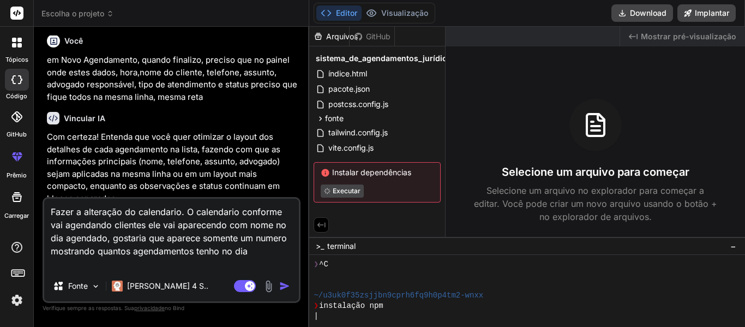
type textarea "Fazer a alteração do calendario. O calendario conforme vai agendando clientes e…"
type textarea "x"
type textarea "Fazer a alteração do calendario. O calendario conforme vai agendando clientes e…"
type textarea "x"
type textarea "Fazer a alteração do calendario. O calendario conforme vai agendando clientes e…"
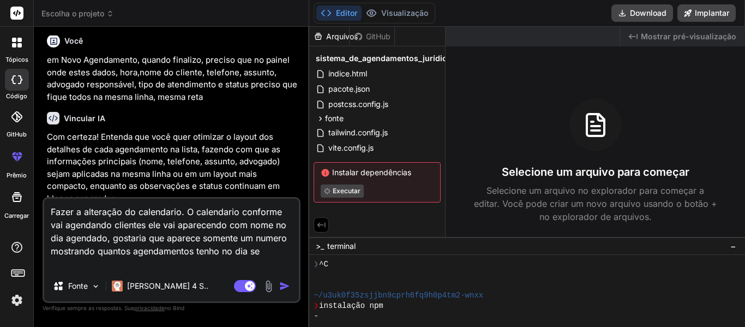
type textarea "x"
type textarea "Fazer a alteração do calendario. O calendario conforme vai agendando clientes e…"
type textarea "x"
type textarea "Fazer a alteração do calendario. O calendario conforme vai agendando clientes e…"
type textarea "x"
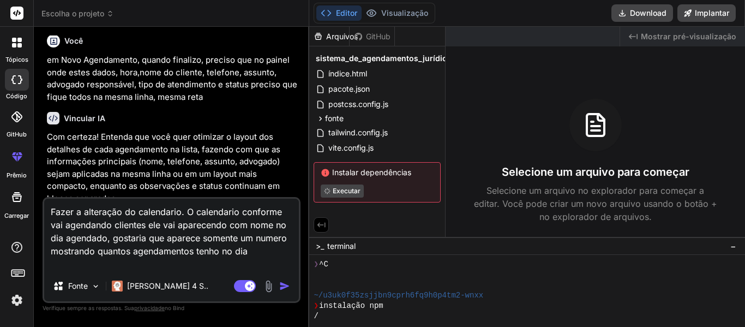
type textarea "Fazer a alteração do calendario. O calendario conforme vai agendando clientes e…"
type textarea "x"
type textarea "Fazer a alteração do calendario. O calendario conforme vai agendando clientes e…"
type textarea "x"
type textarea "Fazer a alteração do calendario. O calendario conforme vai agendando clientes e…"
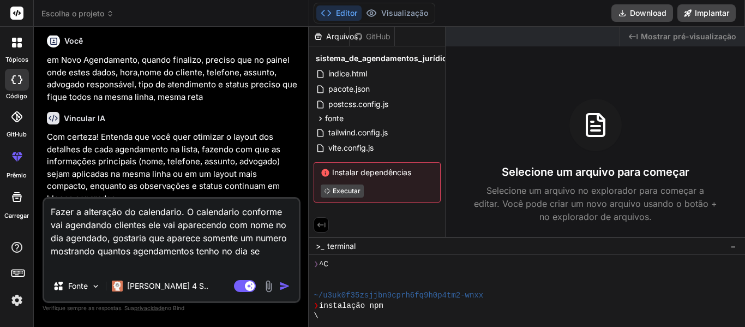
type textarea "x"
type textarea "Fazer a alteração do calendario. O calendario conforme vai agendando clientes e…"
type textarea "x"
type textarea "Fazer a alteração do calendario. O calendario conforme vai agendando clientes e…"
type textarea "x"
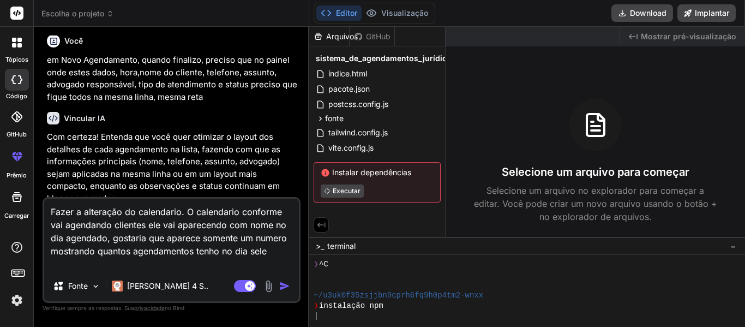
type textarea "Fazer a alteração do calendario. O calendario conforme vai agendando clientes e…"
type textarea "x"
type textarea "Fazer a alteração do calendario. O calendario conforme vai agendando clientes e…"
type textarea "x"
type textarea "Fazer a alteração do calendario. O calendario conforme vai agendando clientes e…"
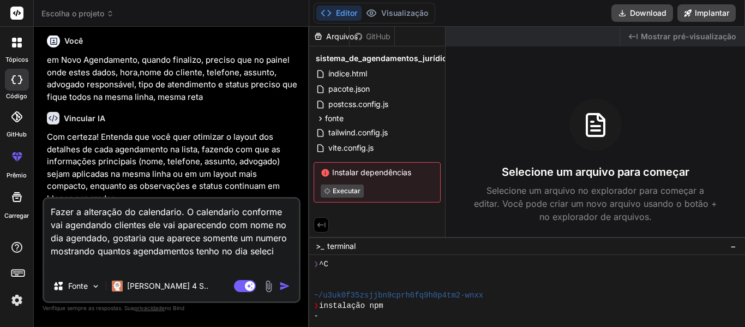
type textarea "x"
type textarea "Fazer a alteração do calendario. O calendario conforme vai agendando clientes e…"
type textarea "x"
type textarea "Fazer a alteração do calendario. O calendario conforme vai agendando clientes e…"
type textarea "x"
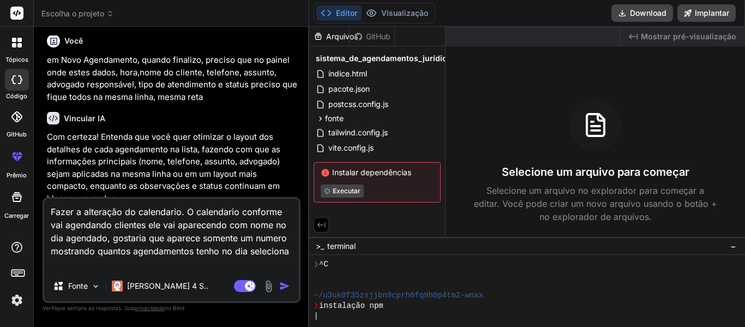
type textarea "Fazer a alteração do calendario. O calendario conforme vai agendando clientes e…"
type textarea "x"
type textarea "Fazer a alteração do calendario. O calendario conforme vai agendando clientes e…"
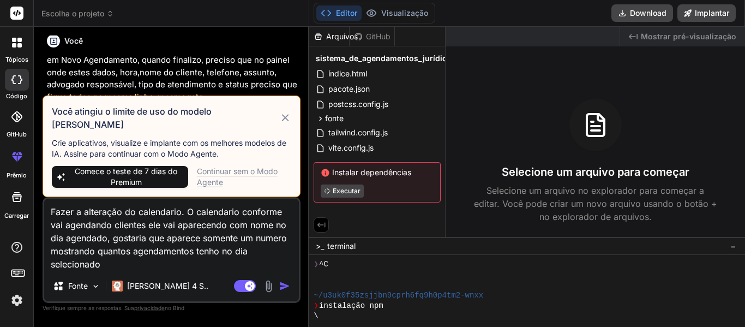
click at [203, 169] on font "Continuar sem o Modo Agente" at bounding box center [237, 176] width 81 height 20
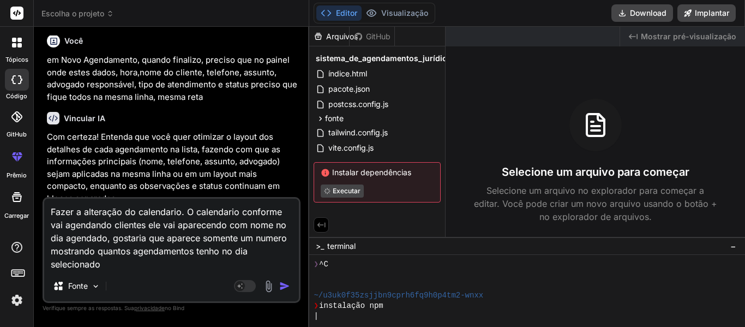
click at [279, 289] on img "button" at bounding box center [284, 285] width 11 height 11
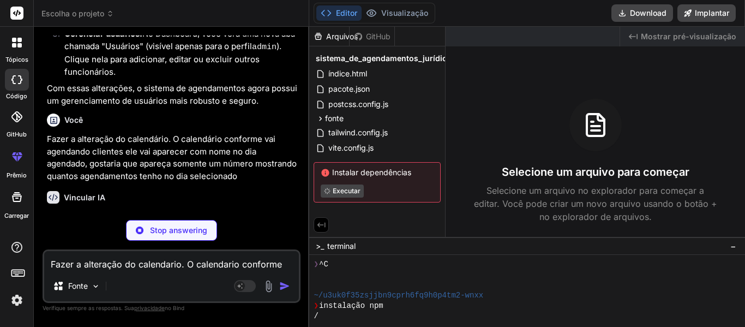
scroll to position [2808, 0]
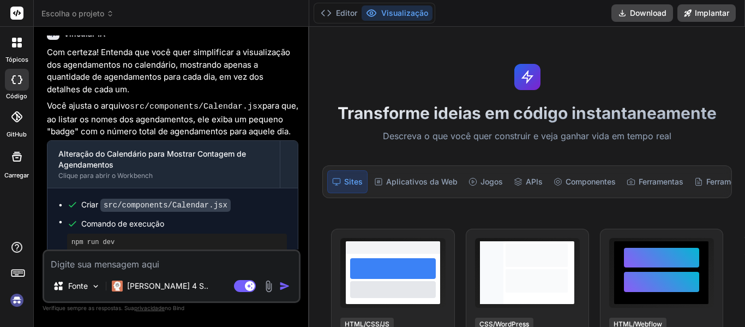
scroll to position [2580, 0]
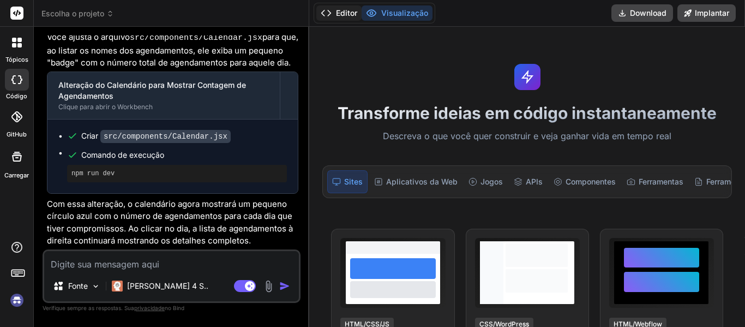
click at [338, 11] on font "Editor" at bounding box center [346, 12] width 21 height 9
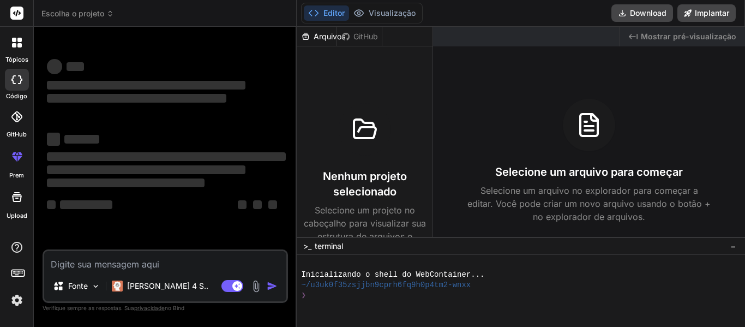
scroll to position [0, 0]
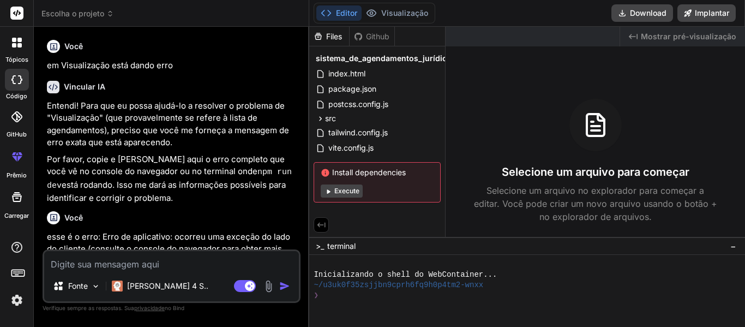
click at [20, 44] on icon at bounding box center [19, 45] width 4 height 4
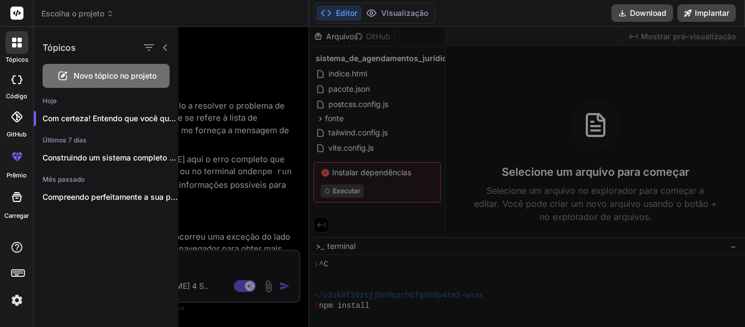
scroll to position [31, 0]
click at [14, 74] on div at bounding box center [17, 80] width 24 height 22
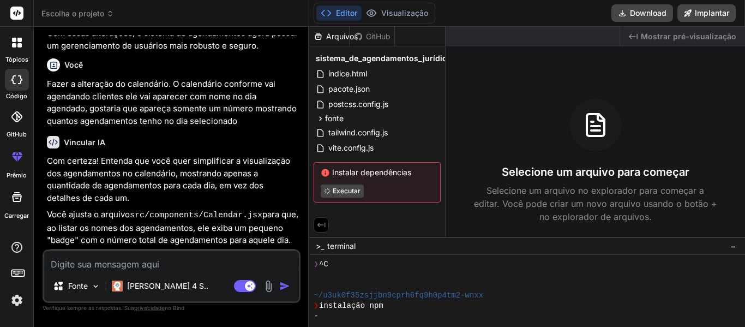
scroll to position [2592, 0]
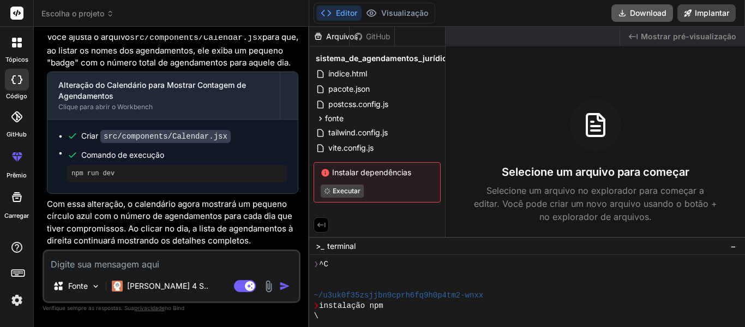
click at [626, 13] on button "Download" at bounding box center [642, 12] width 62 height 17
type textarea "x"
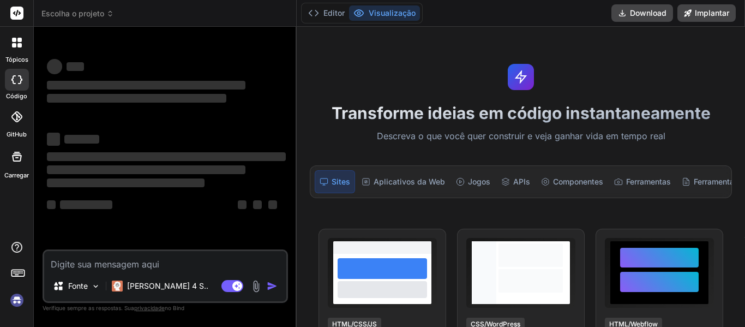
click at [20, 296] on img at bounding box center [17, 300] width 19 height 19
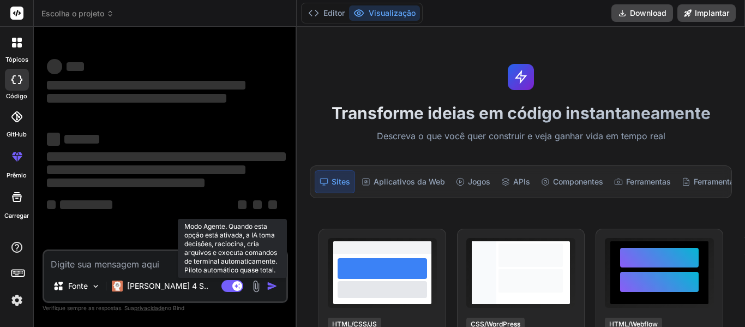
click at [229, 282] on rect at bounding box center [232, 286] width 22 height 12
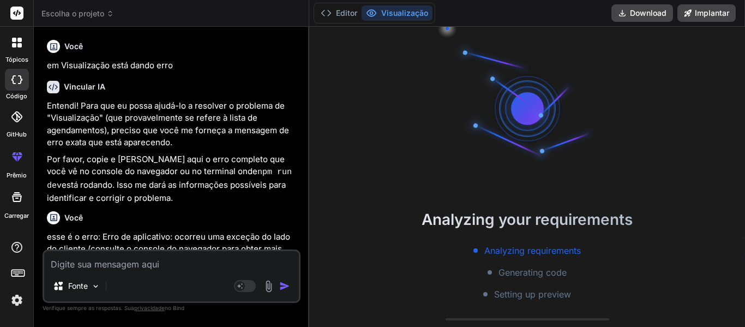
type textarea "x"
click at [336, 15] on font "Editor" at bounding box center [346, 12] width 21 height 9
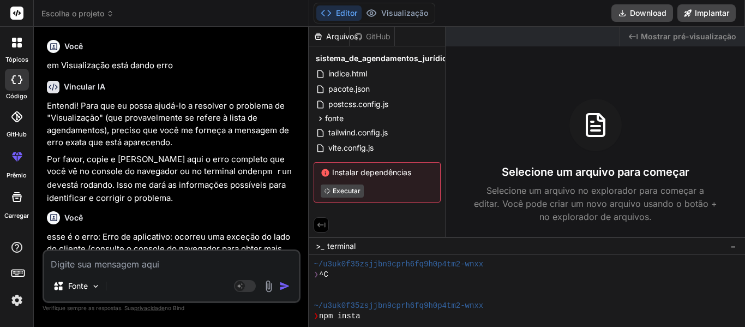
scroll to position [31, 0]
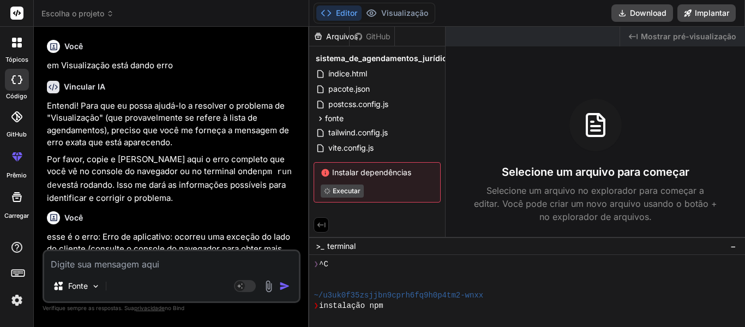
drag, startPoint x: 328, startPoint y: 185, endPoint x: 322, endPoint y: 203, distance: 19.0
click at [322, 203] on div "sistema_de_agendamentos_jurídicos índice.html pacote.json postcss.config.js fon…" at bounding box center [377, 126] width 136 height 160
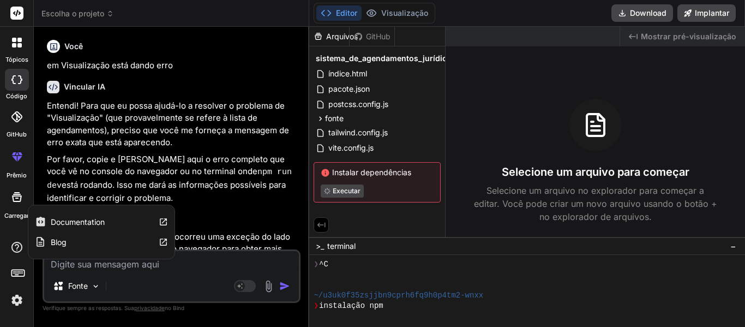
click at [15, 247] on icon at bounding box center [16, 246] width 13 height 13
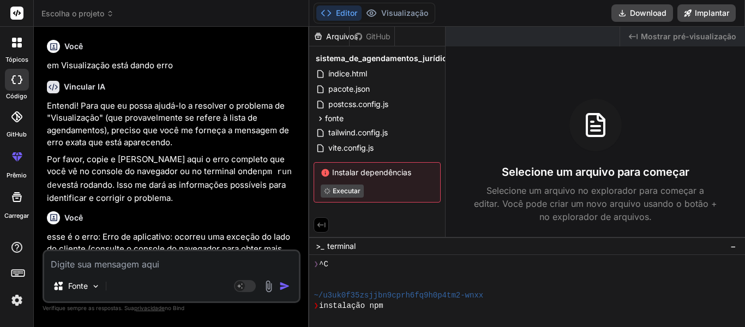
click at [17, 42] on icon at bounding box center [17, 43] width 10 height 10
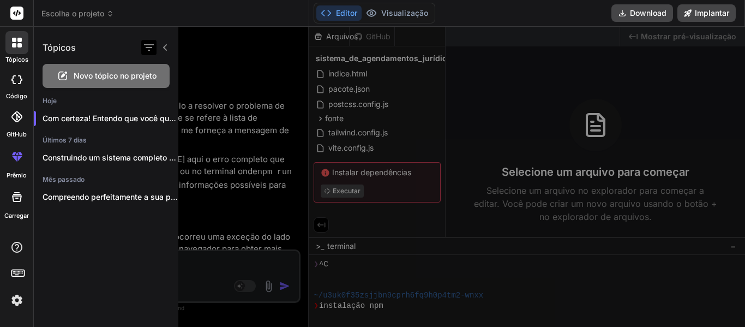
click at [147, 44] on icon "button" at bounding box center [148, 47] width 13 height 13
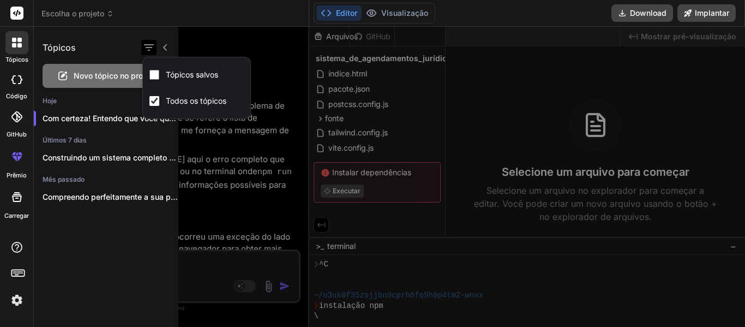
click at [147, 44] on icon "button" at bounding box center [148, 47] width 13 height 13
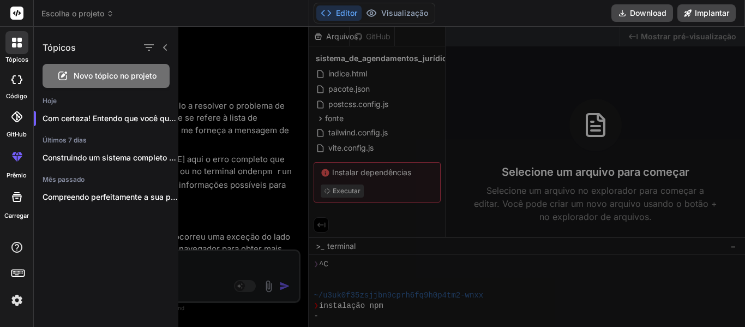
click at [19, 14] on icon at bounding box center [17, 13] width 8 height 7
click at [682, 37] on div at bounding box center [478, 177] width 600 height 300
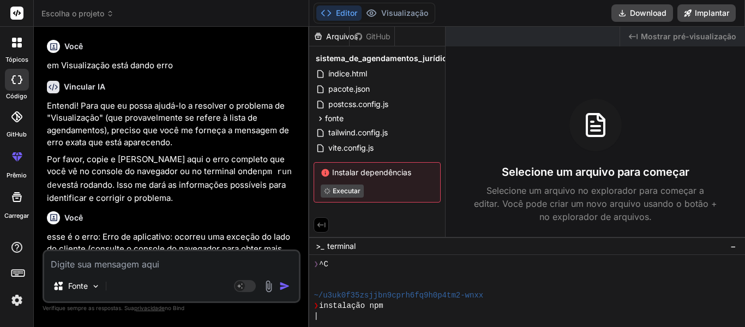
click at [649, 34] on font "Mostrar pré-visualização" at bounding box center [687, 36] width 95 height 9
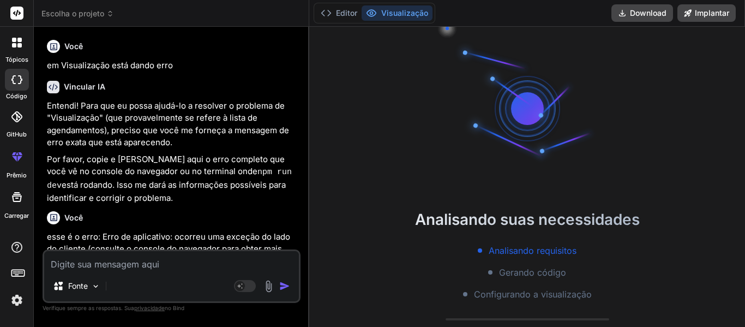
click at [516, 259] on div "Analisando requisitos Gerando código Configurando a visualização" at bounding box center [527, 272] width 436 height 57
click at [515, 246] on font "Analisando requisitos" at bounding box center [532, 250] width 88 height 11
click at [514, 246] on font "Analisando requisitos" at bounding box center [532, 250] width 88 height 11
click at [449, 245] on div "Analisando requisitos Gerando código Configurando a visualização" at bounding box center [527, 272] width 436 height 57
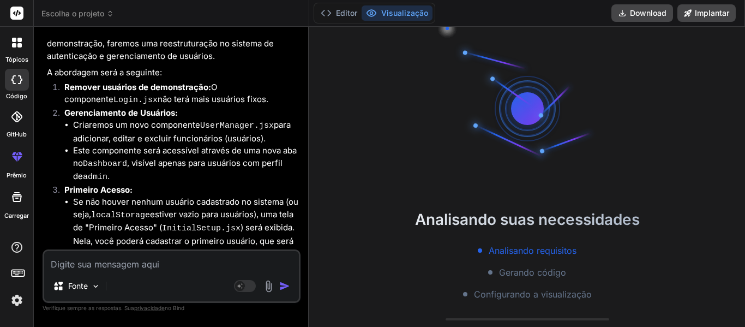
scroll to position [1472, 0]
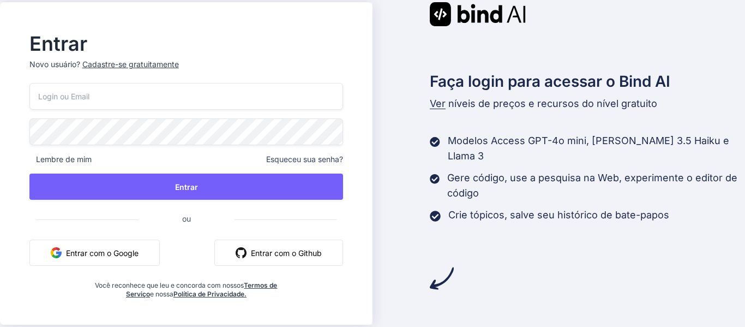
click at [98, 247] on font "Entrar com o Google" at bounding box center [102, 252] width 72 height 11
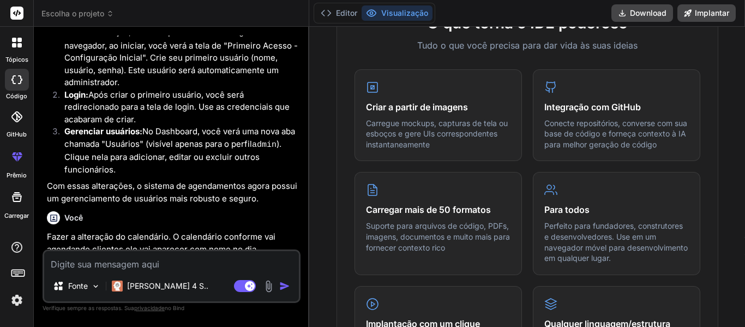
scroll to position [2398, 0]
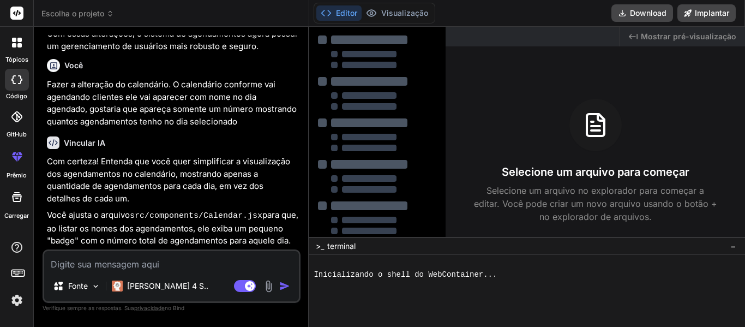
click at [14, 297] on img at bounding box center [17, 300] width 19 height 19
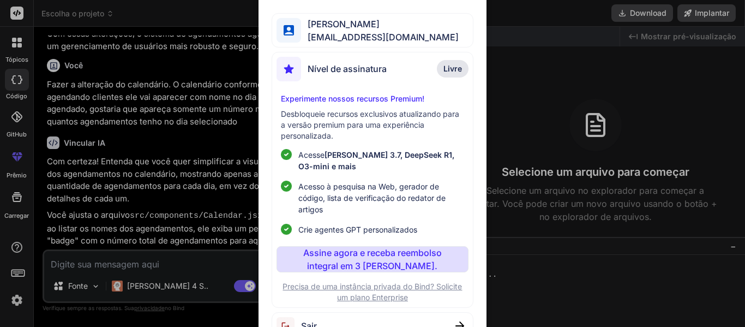
click at [368, 36] on font "[EMAIL_ADDRESS][DOMAIN_NAME]" at bounding box center [382, 37] width 151 height 11
click at [527, 128] on div "Meu perfil [PERSON_NAME] [EMAIL_ADDRESS][DOMAIN_NAME] Nível de assinatura Livre…" at bounding box center [372, 163] width 745 height 327
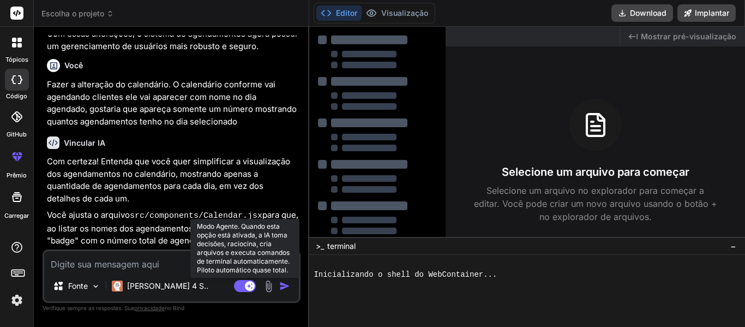
click at [234, 286] on rect at bounding box center [245, 286] width 22 height 12
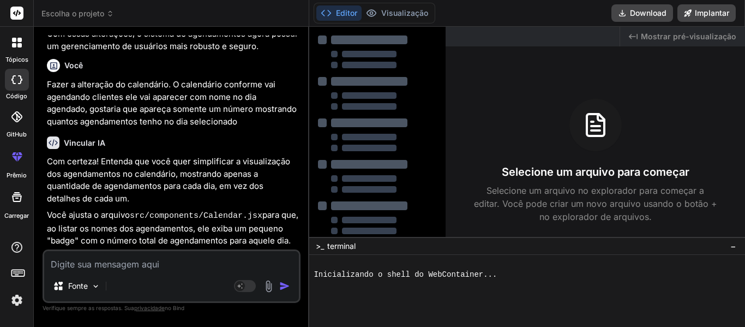
scroll to position [2580, 0]
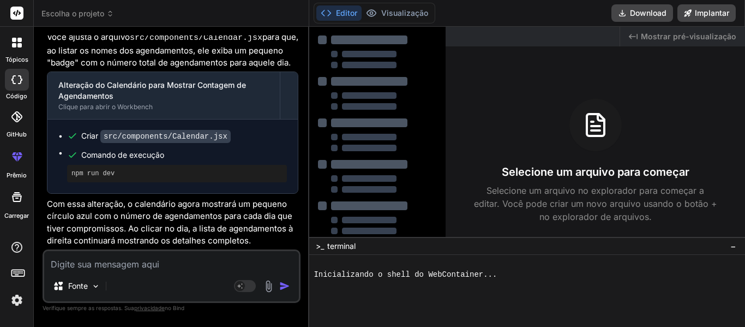
type textarea "x"
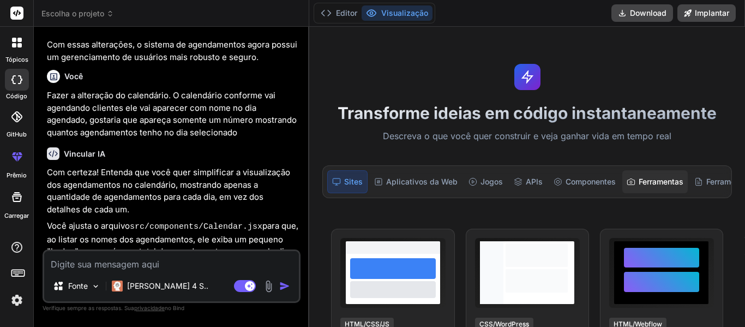
click at [638, 181] on font "Ferramentas" at bounding box center [660, 181] width 45 height 9
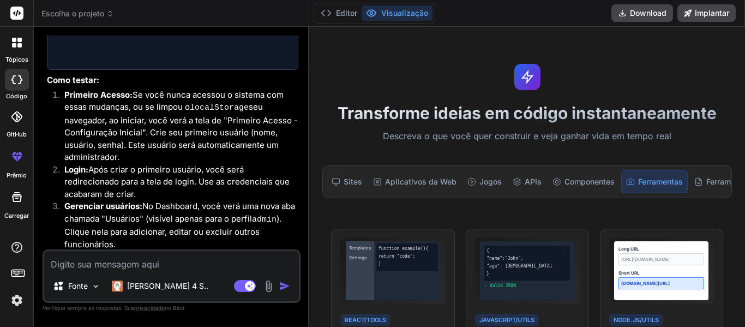
scroll to position [2398, 0]
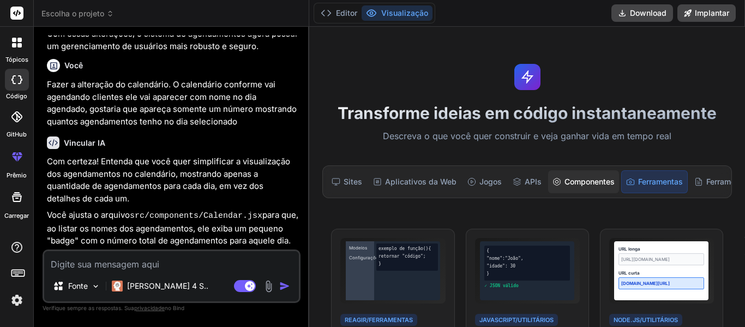
click at [576, 180] on font "Componentes" at bounding box center [589, 181] width 50 height 9
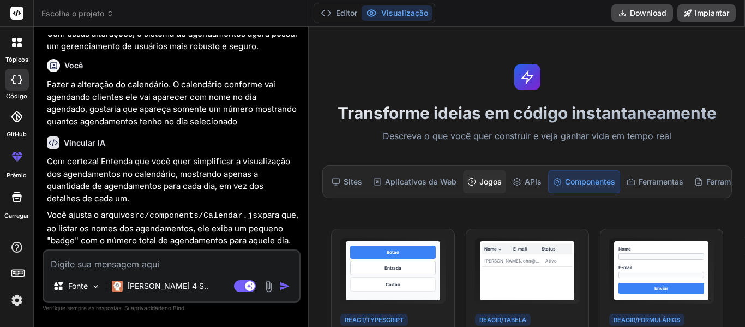
click at [467, 181] on icon at bounding box center [471, 181] width 9 height 9
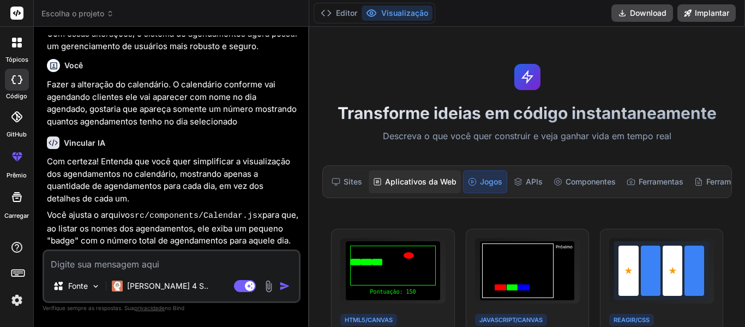
click at [416, 181] on font "Aplicativos da Web" at bounding box center [420, 181] width 71 height 9
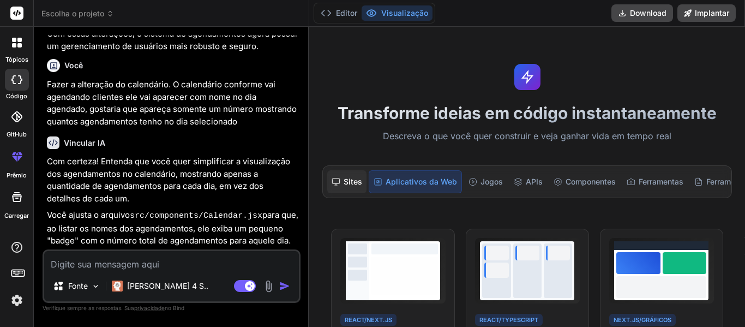
click at [343, 181] on font "Sites" at bounding box center [352, 181] width 19 height 9
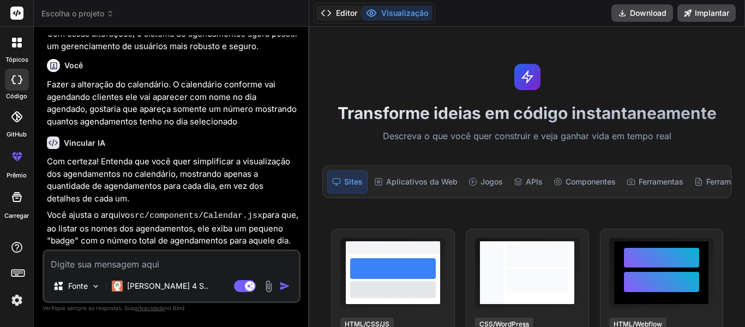
click at [321, 12] on icon at bounding box center [326, 13] width 11 height 11
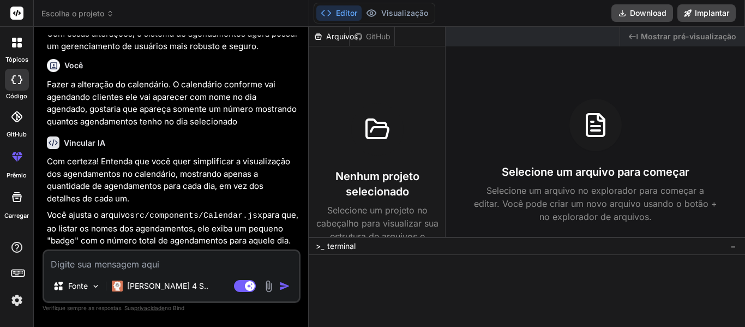
scroll to position [2580, 0]
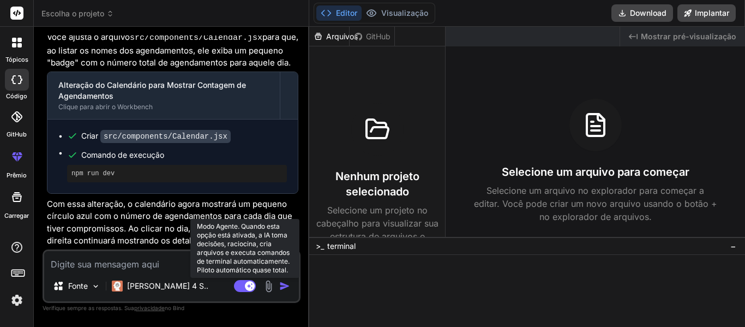
click at [234, 280] on icon at bounding box center [245, 286] width 22 height 13
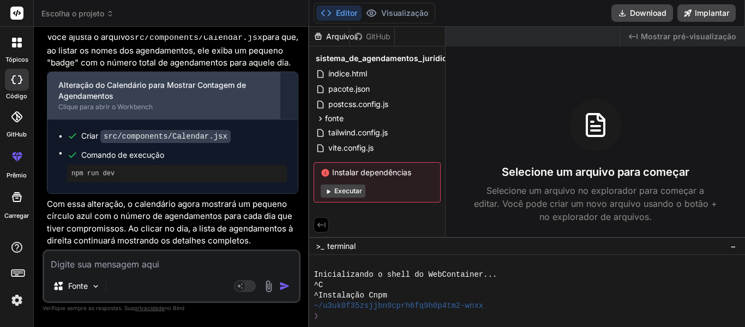
click at [110, 81] on font "Alteração do Calendário para Mostrar Contagem de Agendamentos" at bounding box center [152, 90] width 188 height 20
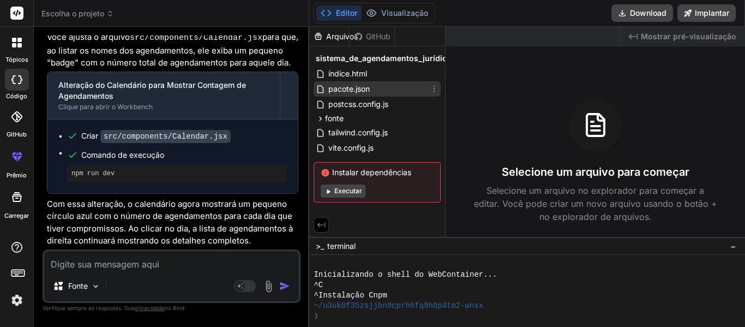
click at [332, 84] on font "pacote.json" at bounding box center [348, 88] width 41 height 9
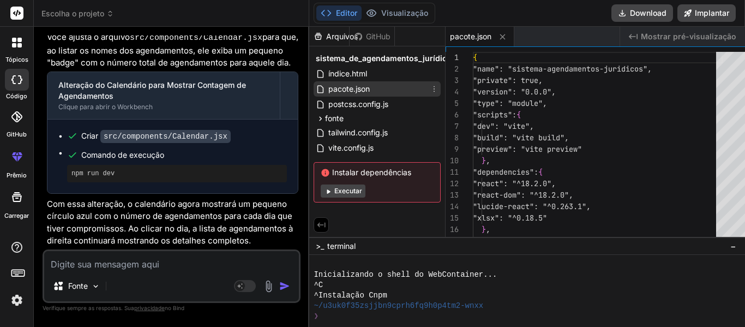
type textarea "x"
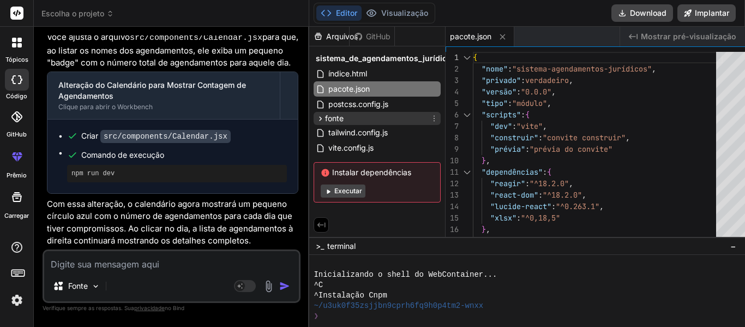
click at [325, 114] on font "fonte" at bounding box center [334, 117] width 19 height 9
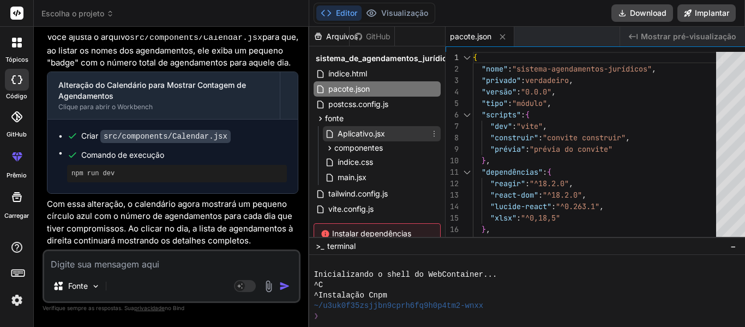
click at [340, 136] on font "Aplicativo.jsx" at bounding box center [360, 133] width 47 height 9
type textarea "onDeleteUser={handleDeleteUser} /> </div> ); } export default App;"
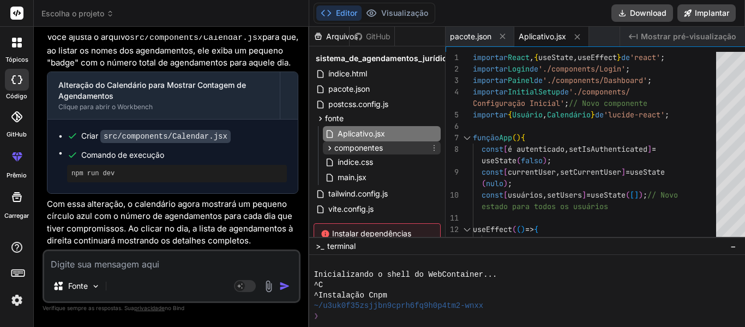
click at [344, 146] on font "componentes" at bounding box center [358, 147] width 49 height 9
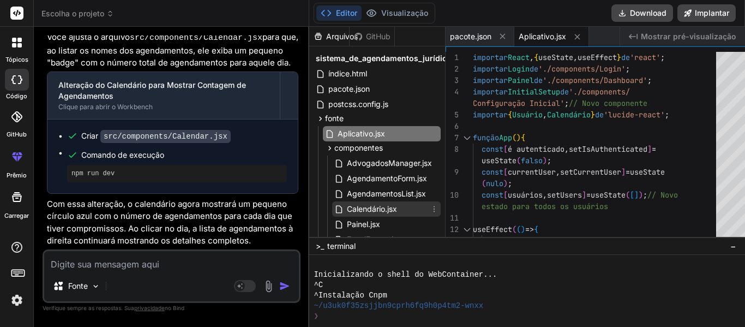
click at [365, 208] on font "Calendário.jsx" at bounding box center [372, 208] width 50 height 9
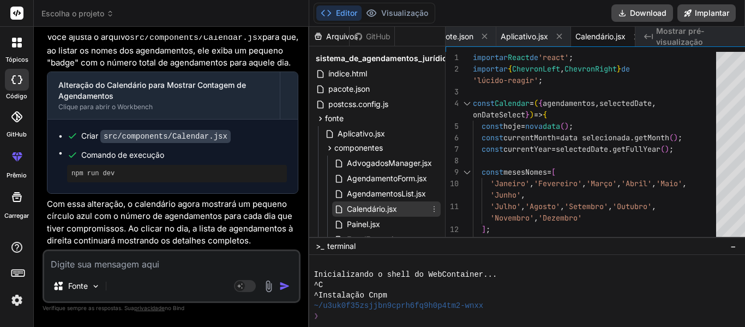
click at [430, 208] on icon at bounding box center [434, 208] width 9 height 9
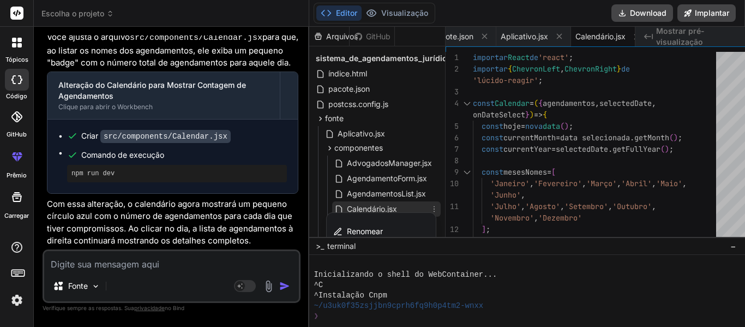
click at [405, 120] on div at bounding box center [527, 177] width 436 height 300
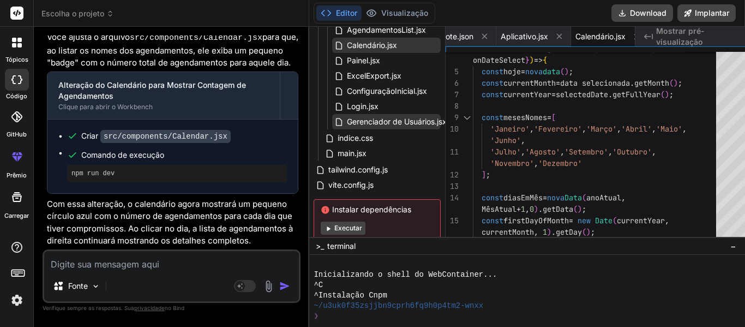
scroll to position [109, 0]
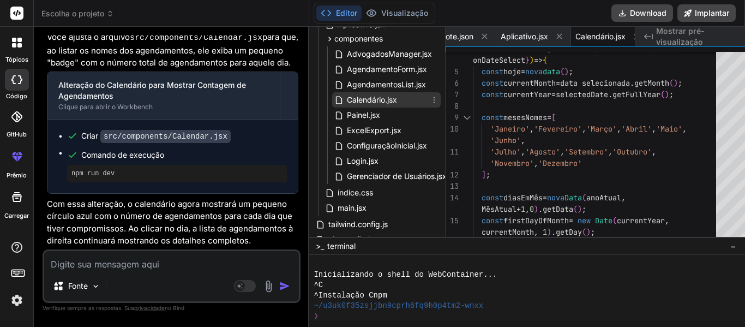
click at [430, 98] on icon at bounding box center [434, 99] width 9 height 9
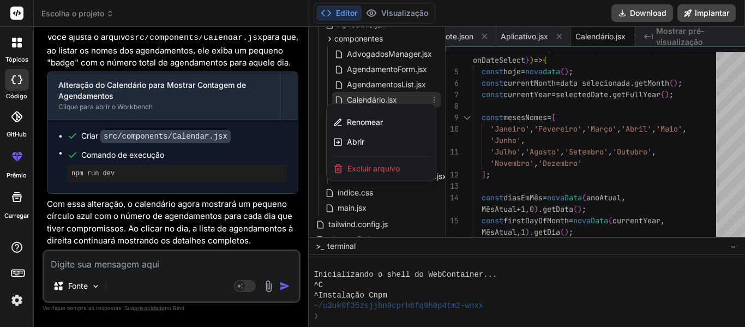
click at [507, 105] on div at bounding box center [527, 177] width 436 height 300
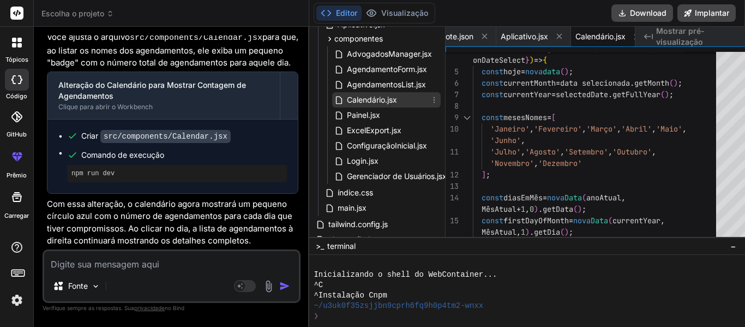
drag, startPoint x: 371, startPoint y: 99, endPoint x: 352, endPoint y: 97, distance: 19.7
click at [352, 97] on font "Calendário.jsx" at bounding box center [372, 99] width 50 height 9
click at [158, 130] on code "src/components/Calendar.jsx" at bounding box center [165, 136] width 130 height 13
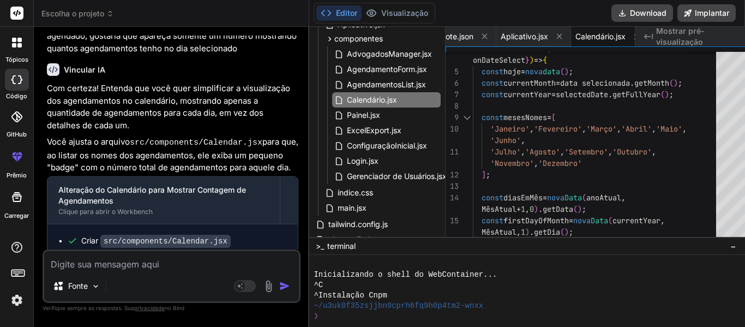
scroll to position [2416, 0]
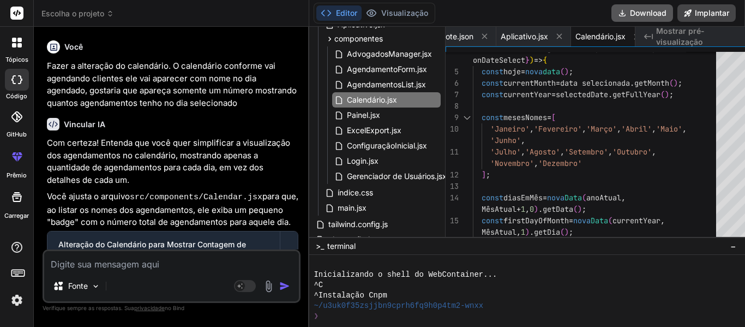
click at [641, 14] on font "Download" at bounding box center [648, 12] width 37 height 9
type textarea "x"
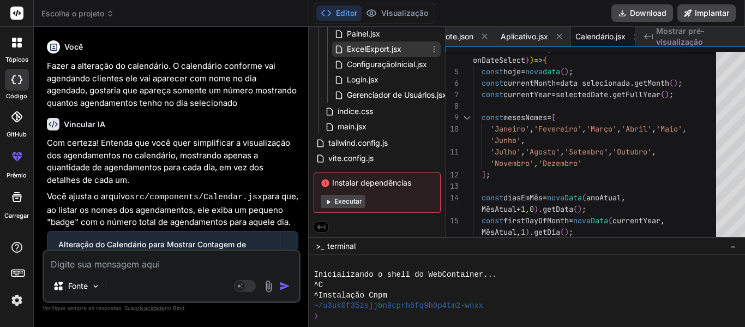
scroll to position [0, 0]
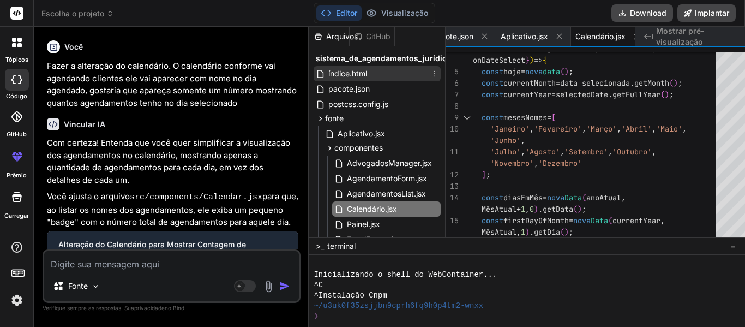
click at [328, 71] on font "índice.html" at bounding box center [347, 73] width 39 height 9
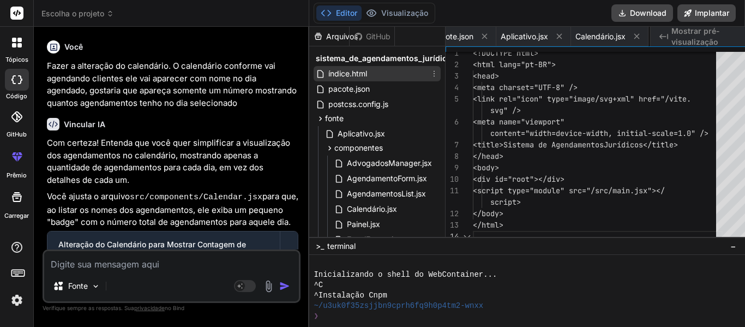
scroll to position [0, 72]
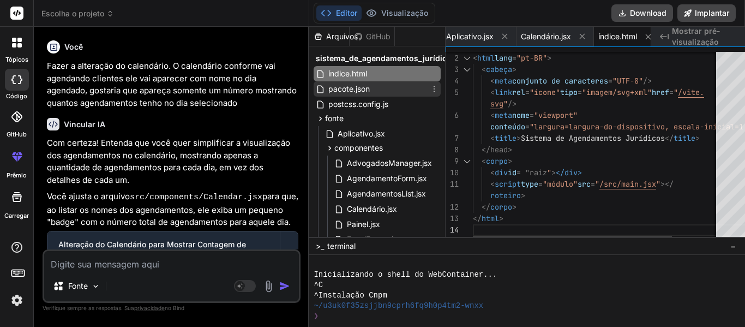
click at [328, 84] on font "pacote.json" at bounding box center [348, 88] width 41 height 9
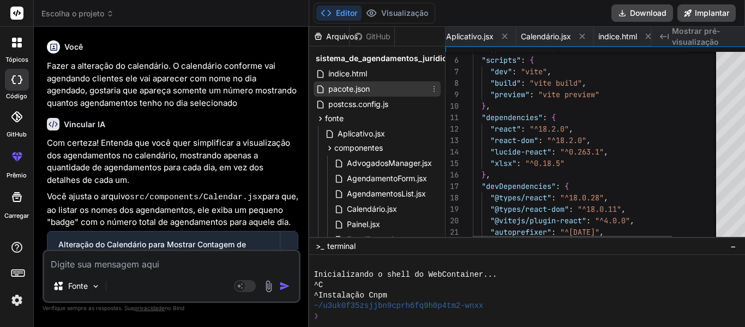
scroll to position [0, 0]
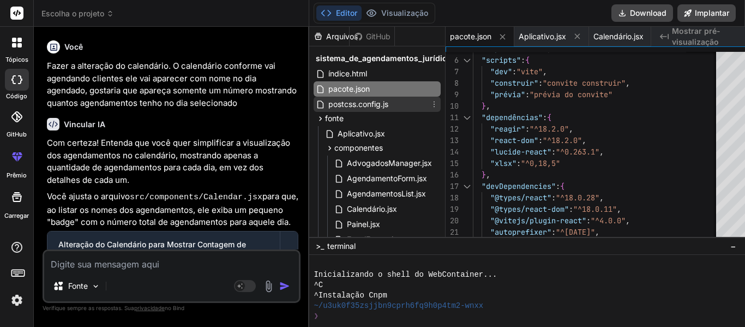
click at [336, 102] on font "postcss.config.js" at bounding box center [358, 103] width 60 height 9
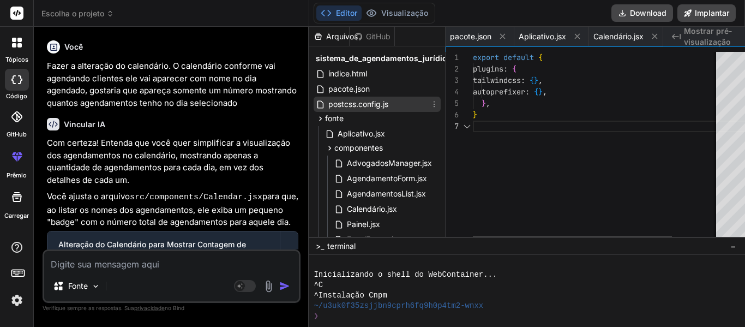
scroll to position [0, 148]
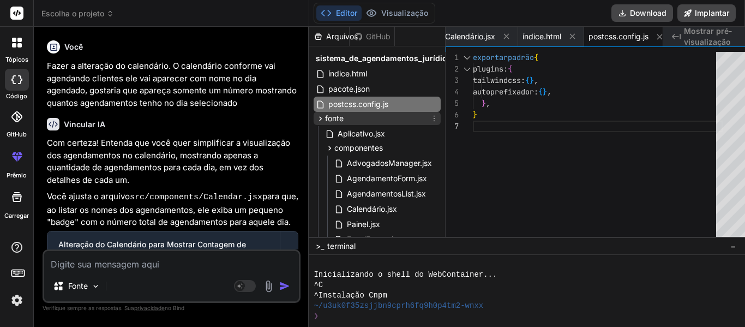
click at [333, 119] on div "fonte" at bounding box center [376, 118] width 127 height 13
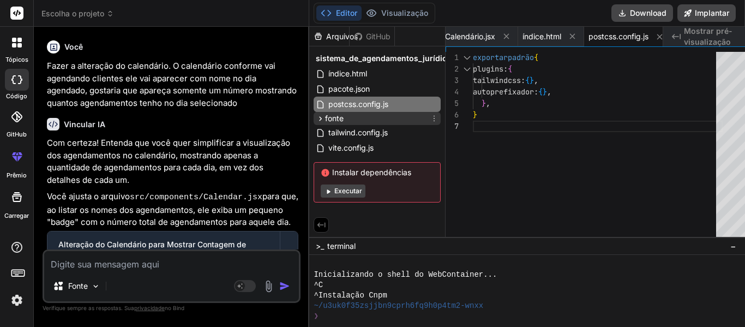
click at [330, 116] on font "fonte" at bounding box center [334, 117] width 19 height 9
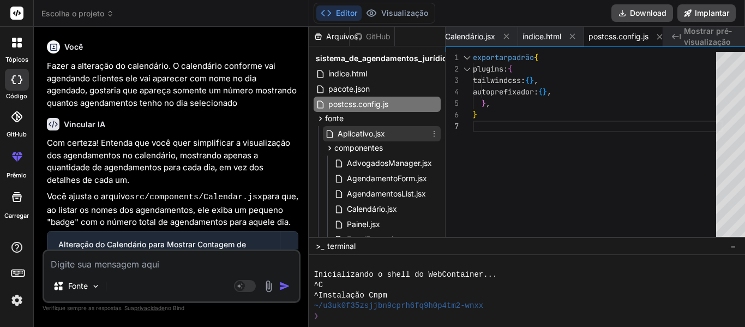
click at [339, 133] on font "Aplicativo.jsx" at bounding box center [360, 133] width 47 height 9
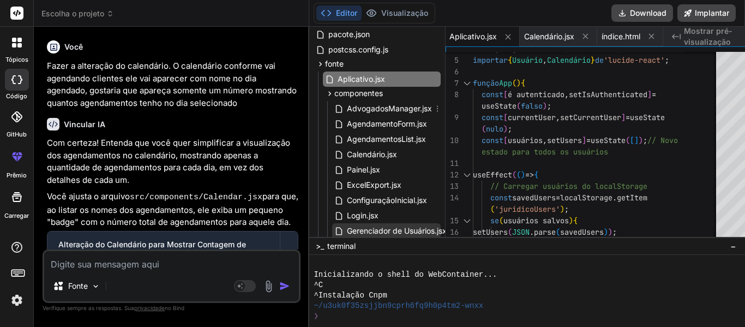
scroll to position [109, 0]
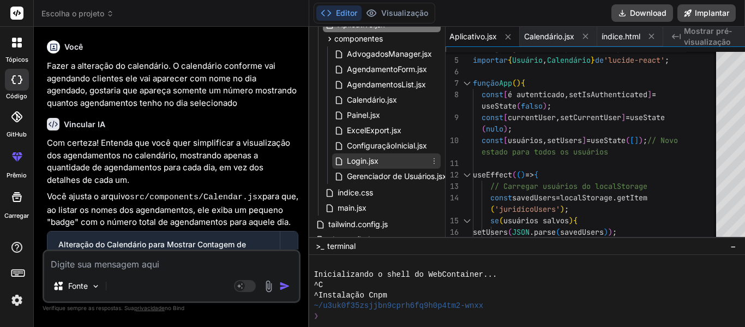
click at [347, 160] on font "Login.jsx" at bounding box center [363, 160] width 32 height 9
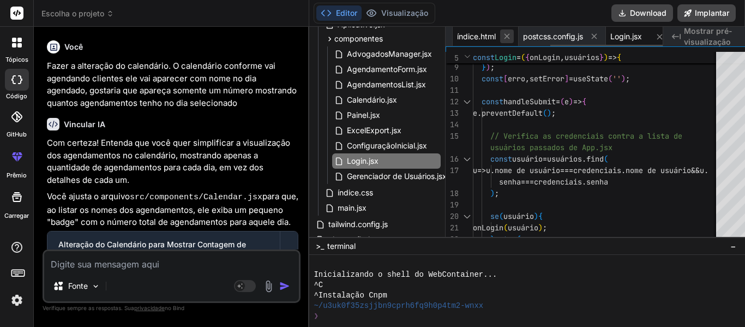
click at [589, 37] on icon at bounding box center [593, 36] width 9 height 9
click at [522, 33] on icon at bounding box center [526, 36] width 9 height 9
click at [509, 34] on icon at bounding box center [513, 36] width 9 height 9
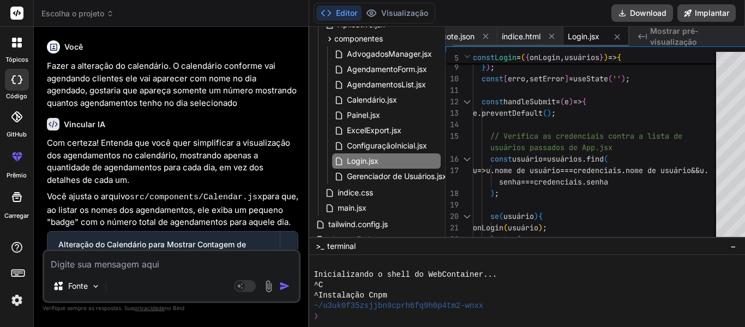
scroll to position [0, 8]
click at [490, 35] on icon at bounding box center [494, 36] width 9 height 9
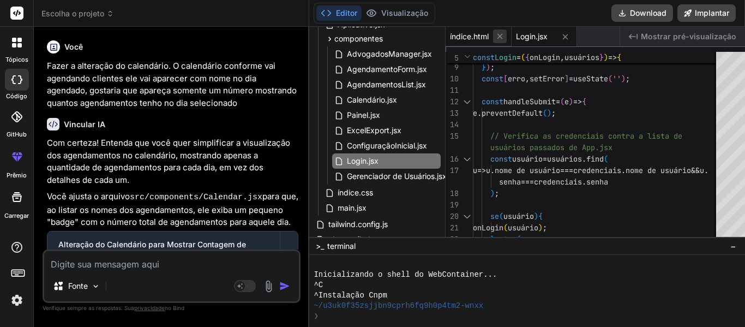
click at [497, 35] on icon at bounding box center [499, 36] width 5 height 5
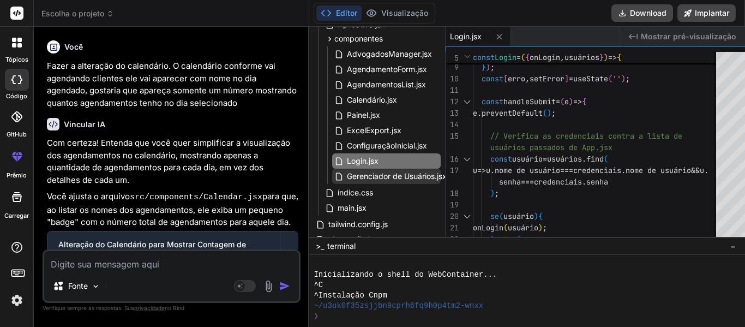
click at [355, 179] on font "Gerenciador de Usuários.jsx" at bounding box center [397, 175] width 100 height 9
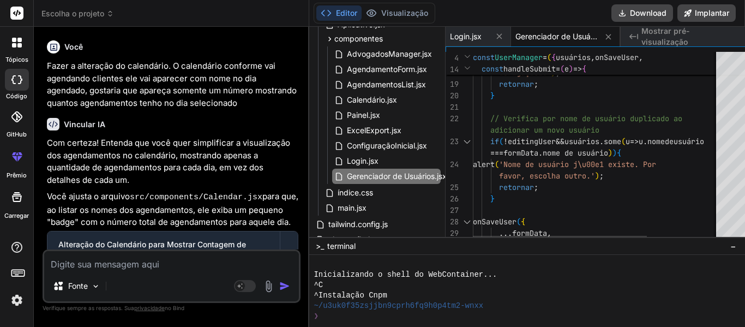
click at [744, 69] on div at bounding box center [753, 70] width 7 height 11
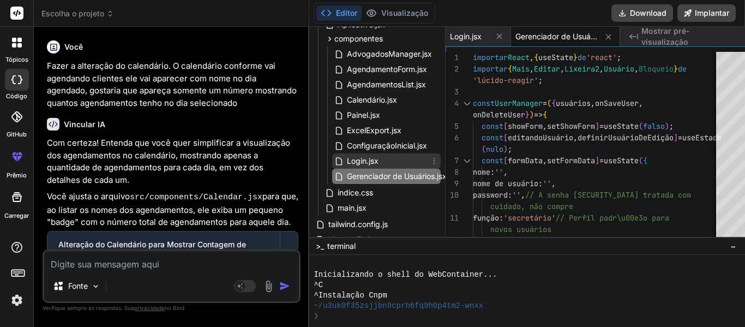
click at [348, 162] on font "Login.jsx" at bounding box center [363, 160] width 32 height 9
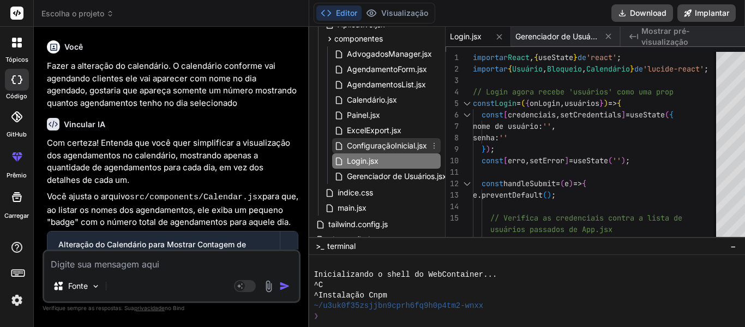
click at [355, 147] on font "ConfiguraçãoInicial.jsx" at bounding box center [387, 145] width 80 height 9
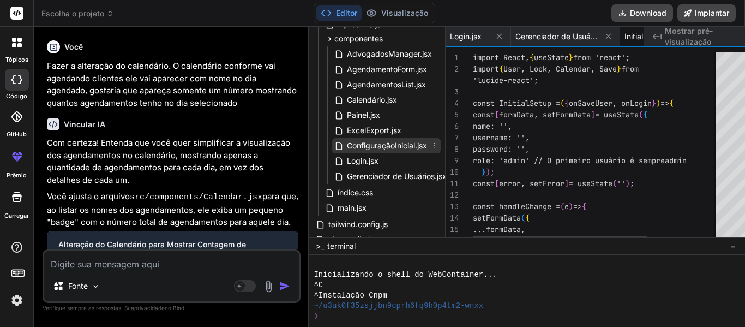
scroll to position [0, 46]
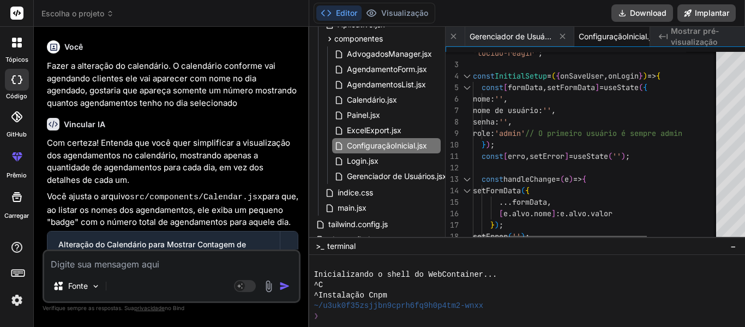
click at [528, 236] on div at bounding box center [560, 238] width 174 height 7
click at [530, 235] on div at bounding box center [560, 238] width 174 height 7
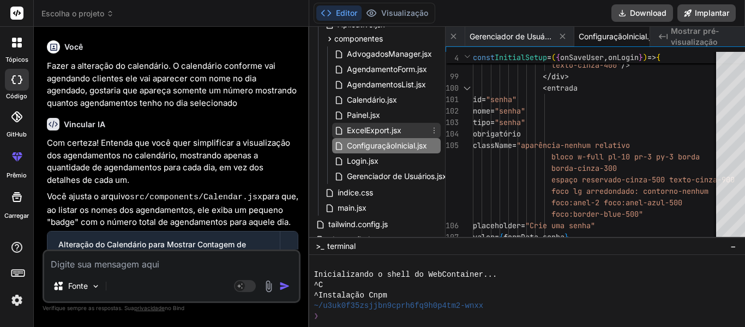
click at [353, 136] on span "ExcelExport.jsx" at bounding box center [374, 130] width 57 height 13
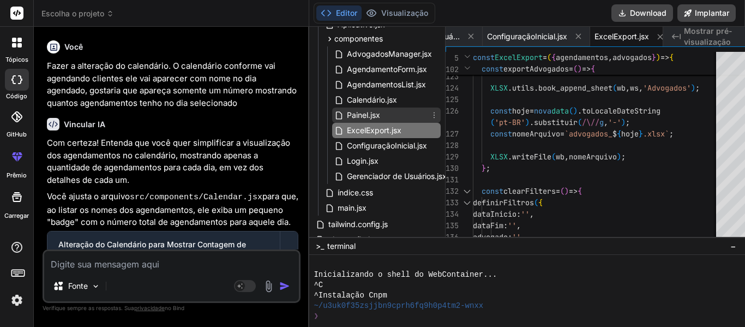
click at [347, 117] on font "Painel.jsx" at bounding box center [363, 114] width 33 height 9
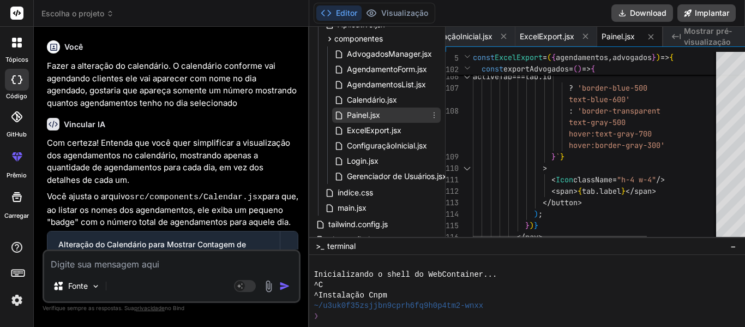
scroll to position [0, 202]
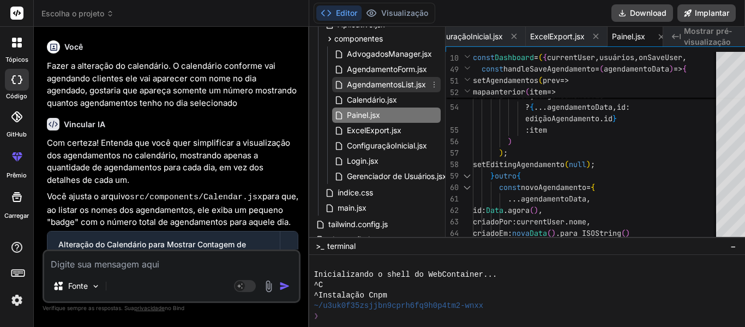
click at [347, 86] on font "AgendamentosList.jsx" at bounding box center [386, 84] width 79 height 9
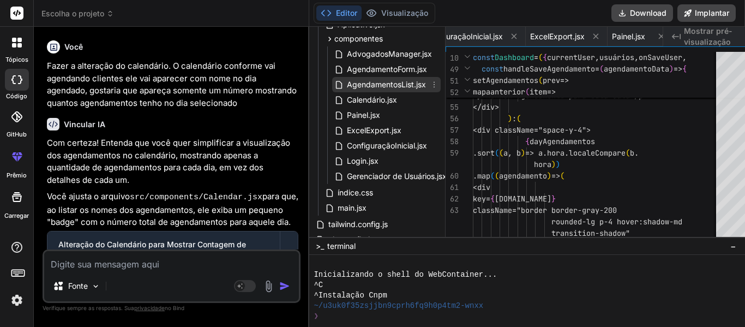
scroll to position [0, 309]
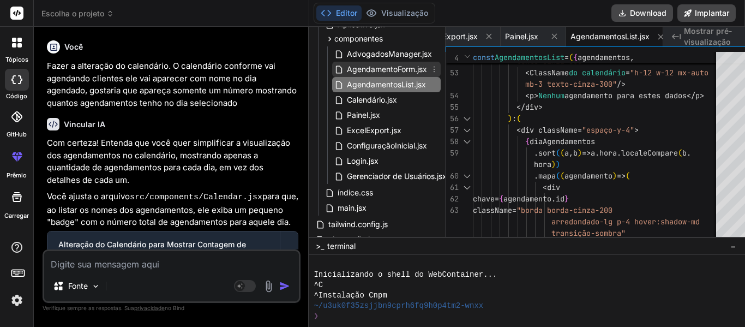
click at [362, 75] on span "AgendamentoForm.jsx" at bounding box center [387, 69] width 82 height 13
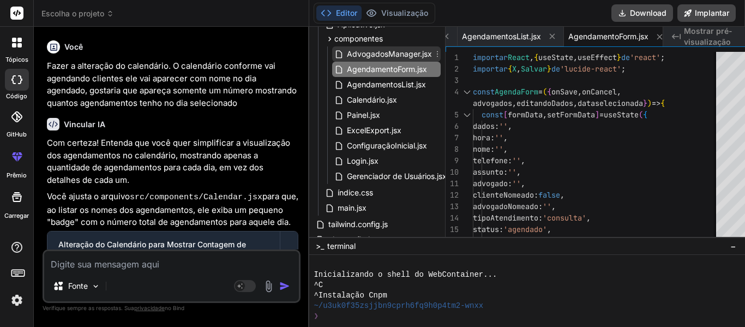
click at [352, 55] on font "AdvogadosManager.jsx" at bounding box center [389, 53] width 85 height 9
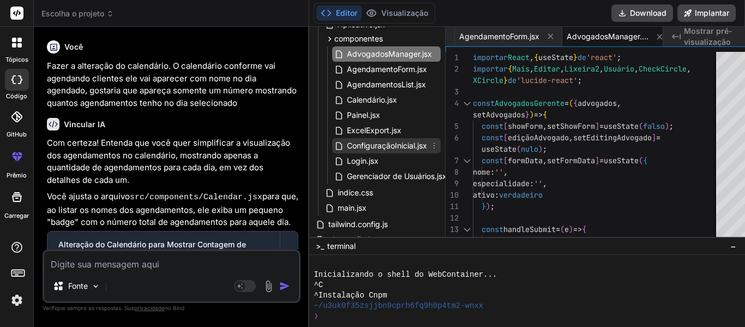
scroll to position [192, 0]
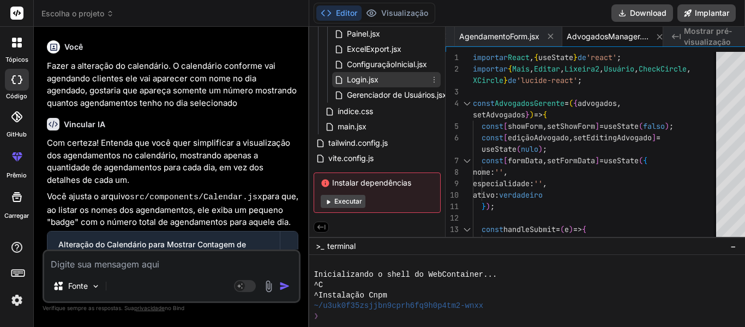
click at [358, 82] on span "Login.jsx" at bounding box center [363, 79] width 34 height 13
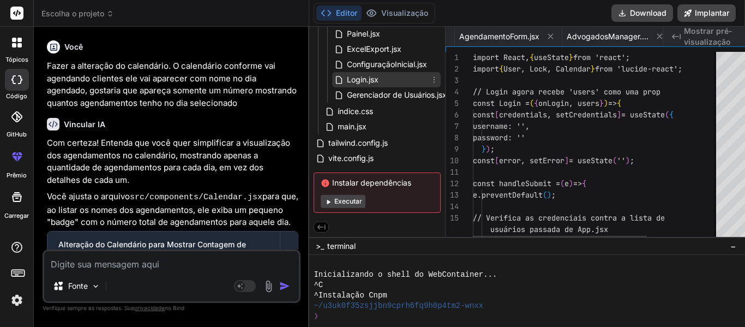
scroll to position [0, 0]
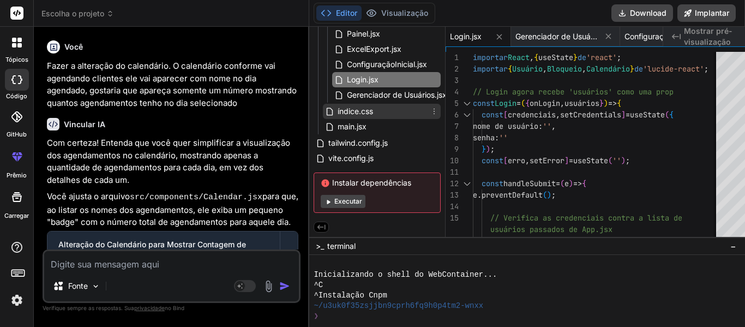
click at [341, 108] on font "índice.css" at bounding box center [354, 110] width 35 height 9
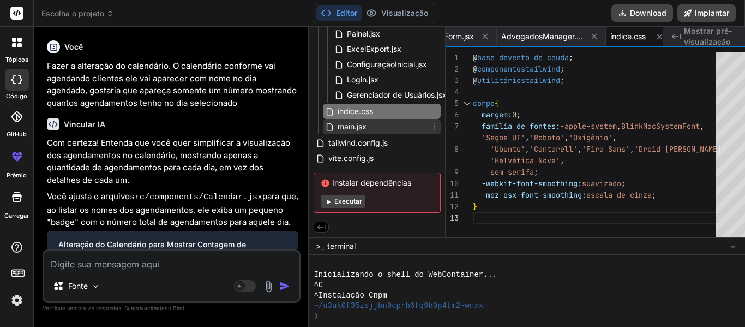
click at [349, 120] on span "main.jsx" at bounding box center [351, 126] width 31 height 13
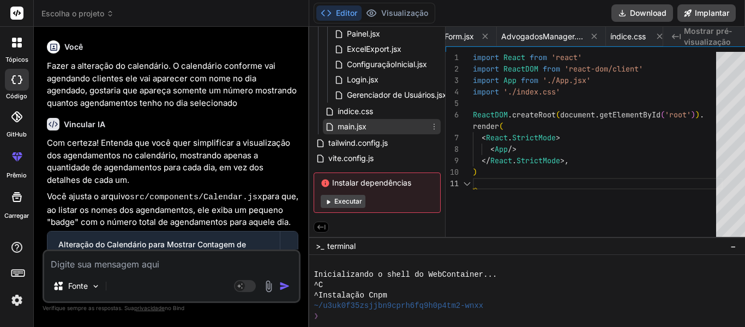
scroll to position [0, 657]
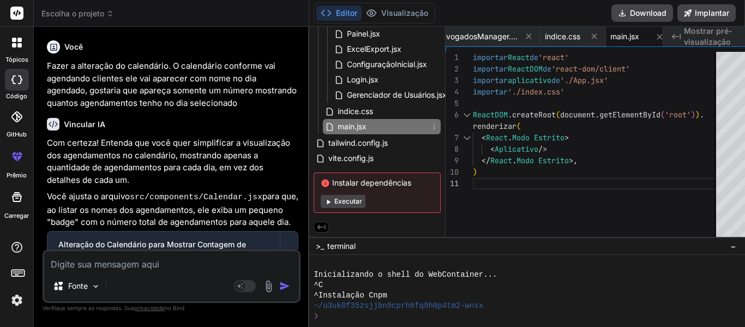
click at [352, 132] on div "Aplicativo.jsx componentes AdvogadosManager.jsx AgendamentoForm.jsx Agendamento…" at bounding box center [376, 35] width 127 height 201
click at [350, 142] on font "tailwind.config.js" at bounding box center [357, 142] width 59 height 9
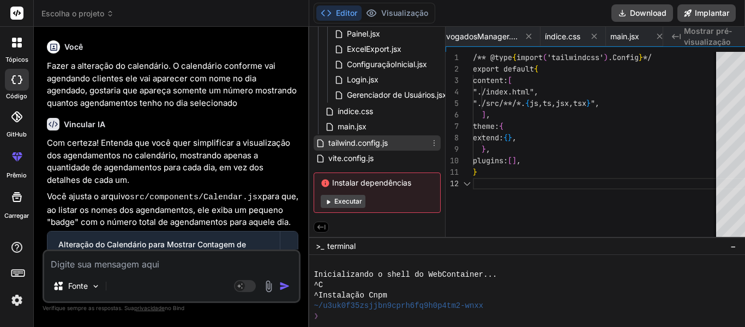
scroll to position [0, 745]
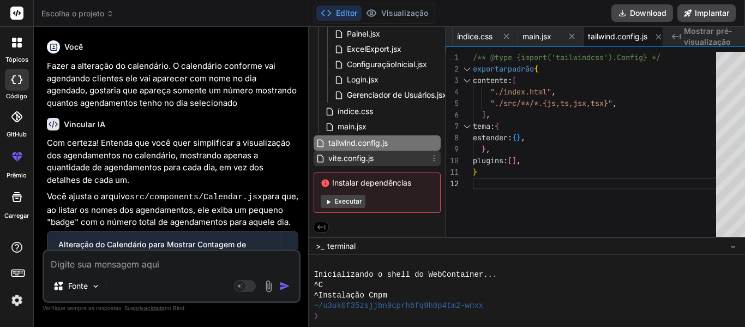
click at [351, 155] on font "vite.config.js" at bounding box center [350, 157] width 45 height 9
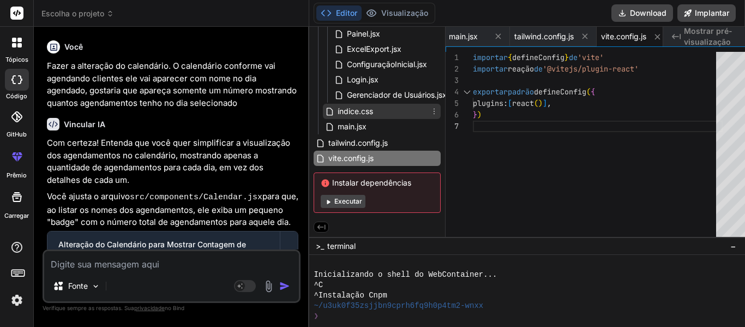
click at [345, 111] on font "índice.css" at bounding box center [354, 110] width 35 height 9
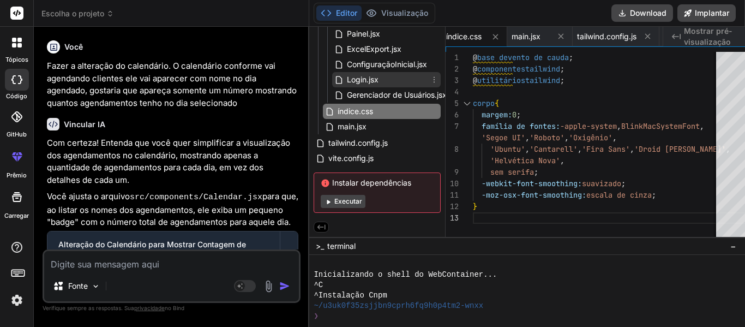
click at [350, 77] on font "Login.jsx" at bounding box center [363, 79] width 32 height 9
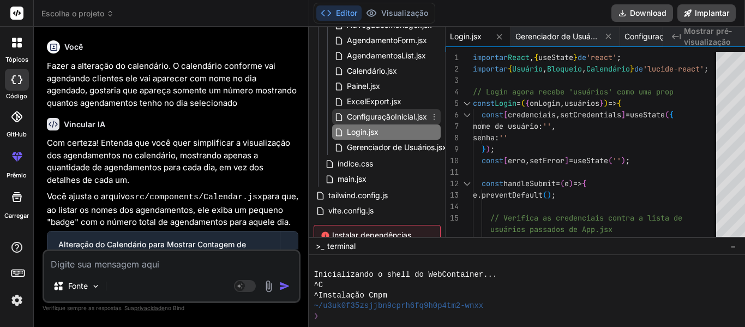
scroll to position [0, 0]
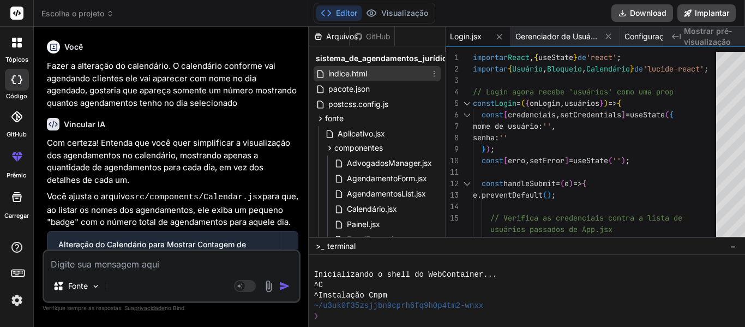
click at [340, 74] on font "índice.html" at bounding box center [347, 73] width 39 height 9
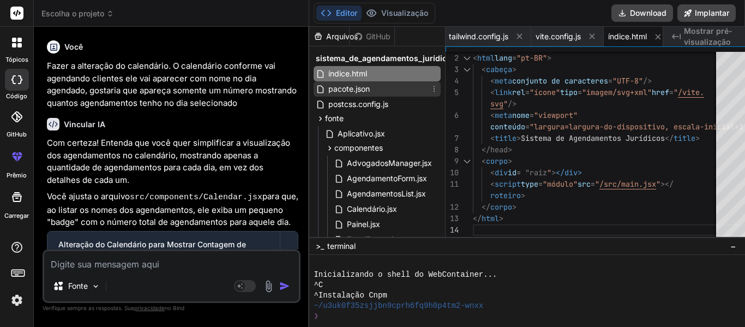
click at [348, 90] on font "pacote.json" at bounding box center [348, 88] width 41 height 9
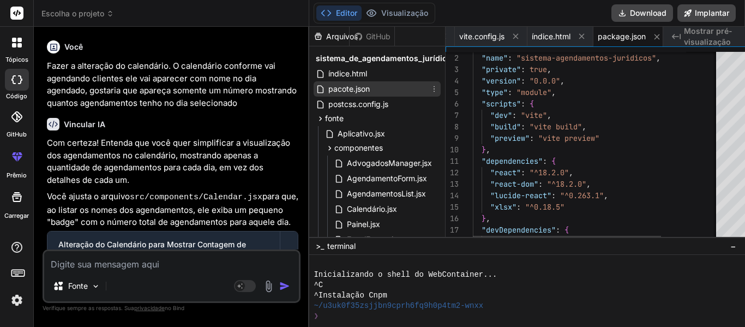
scroll to position [0, 954]
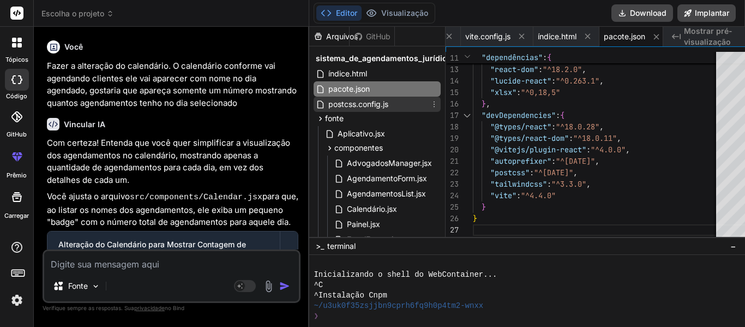
click at [347, 106] on font "postcss.config.js" at bounding box center [358, 103] width 60 height 9
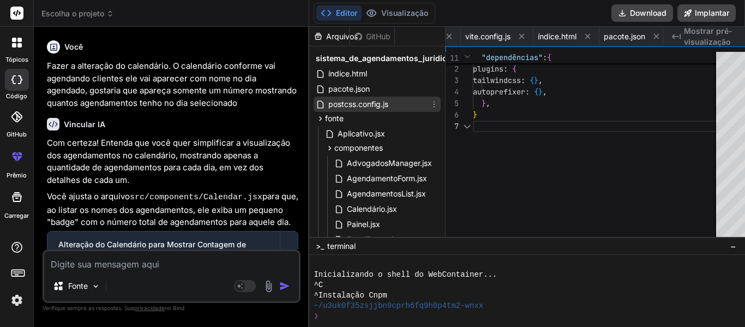
scroll to position [0, 1042]
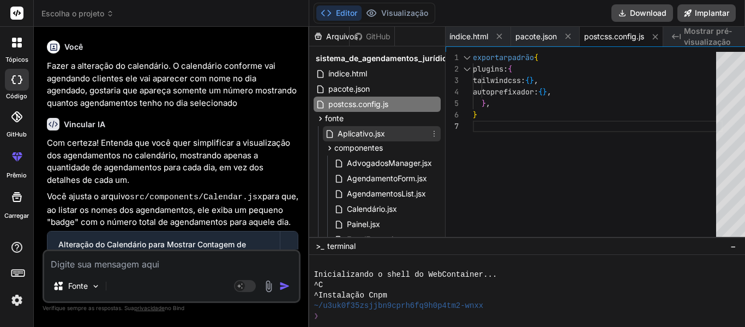
click at [350, 135] on font "Aplicativo.jsx" at bounding box center [360, 133] width 47 height 9
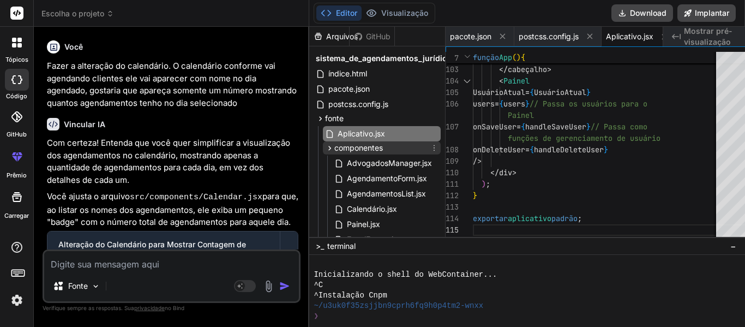
click at [354, 147] on font "componentes" at bounding box center [358, 147] width 49 height 9
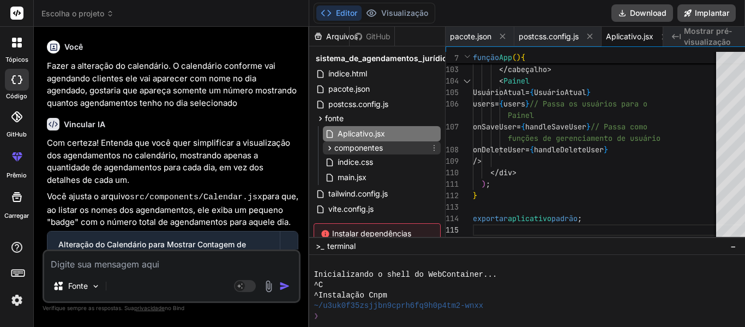
click at [354, 147] on font "componentes" at bounding box center [358, 147] width 49 height 9
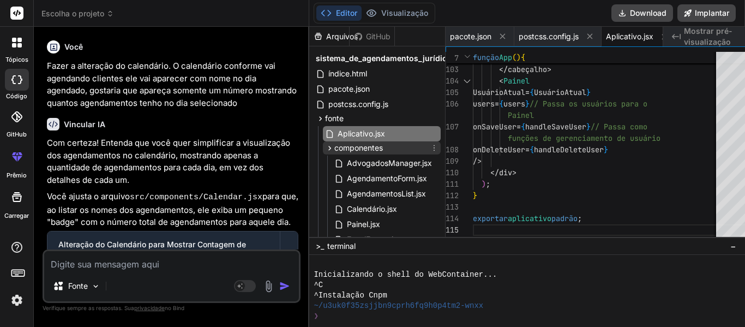
click at [353, 150] on font "componentes" at bounding box center [358, 147] width 49 height 9
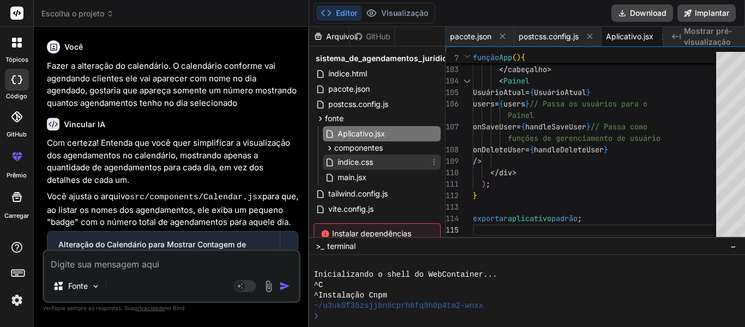
click at [342, 160] on font "índice.css" at bounding box center [354, 161] width 35 height 9
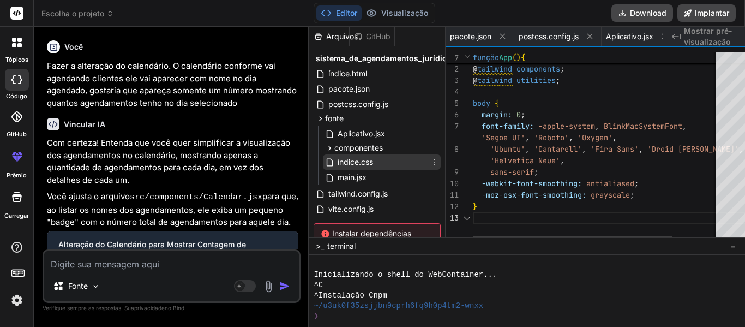
scroll to position [0, 755]
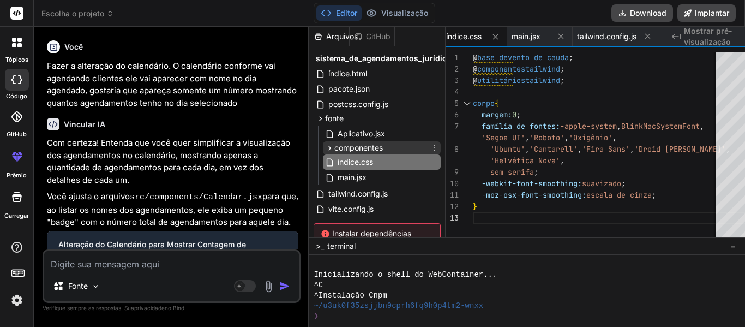
click at [349, 141] on div "componentes" at bounding box center [382, 147] width 118 height 13
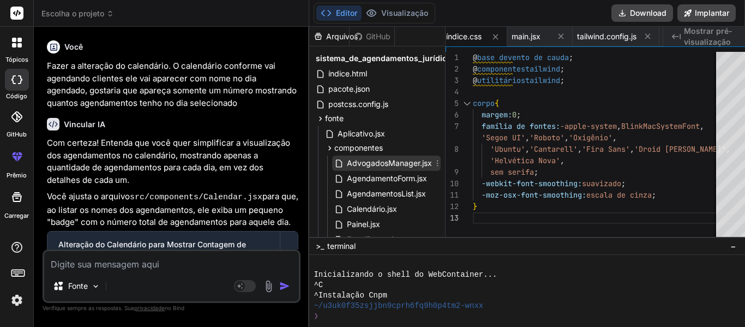
click at [352, 159] on font "AdvogadosManager.jsx" at bounding box center [389, 162] width 85 height 9
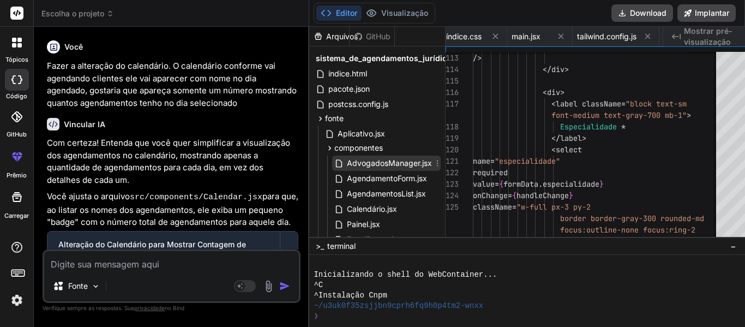
scroll to position [0, 646]
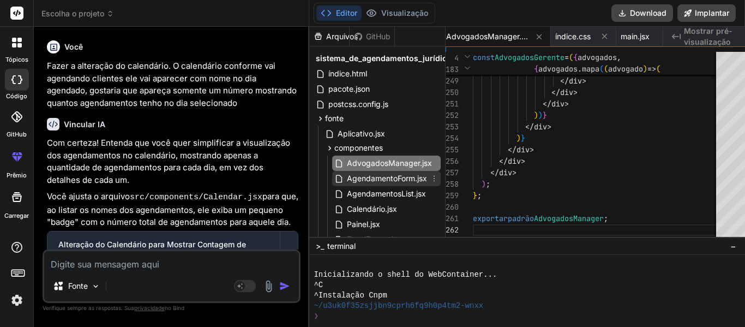
click at [347, 176] on font "AgendamentoForm.jsx" at bounding box center [387, 177] width 80 height 9
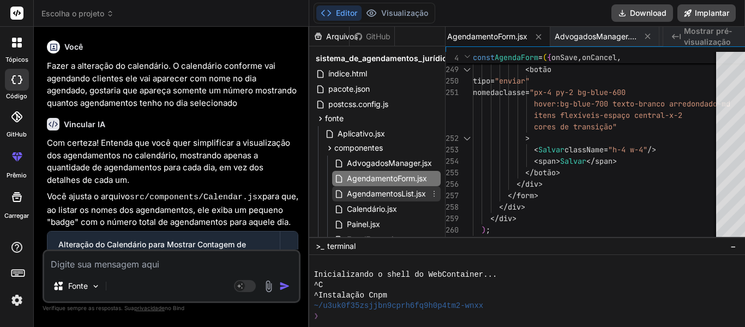
click at [373, 197] on font "AgendamentosList.jsx" at bounding box center [386, 193] width 79 height 9
type textarea "); }; export default AgendamentosList;"
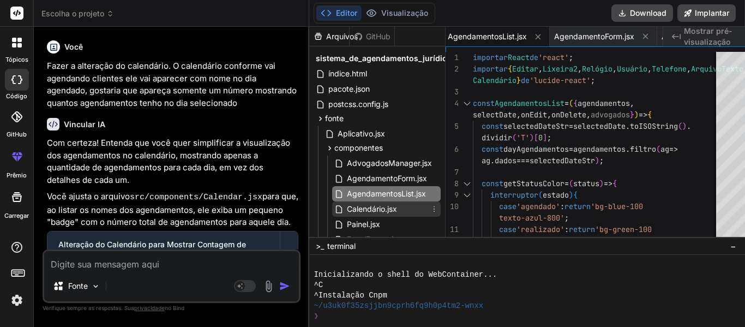
click at [354, 207] on font "Calendário.jsx" at bounding box center [372, 208] width 50 height 9
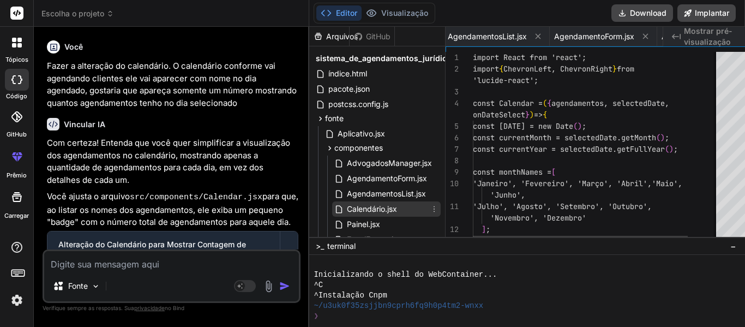
scroll to position [0, 1189]
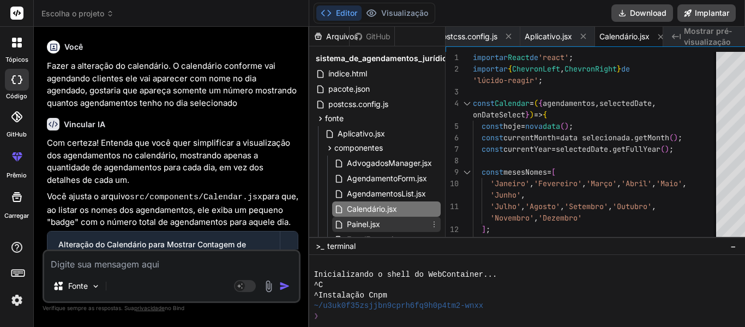
click at [347, 222] on font "Painel.jsx" at bounding box center [363, 223] width 33 height 9
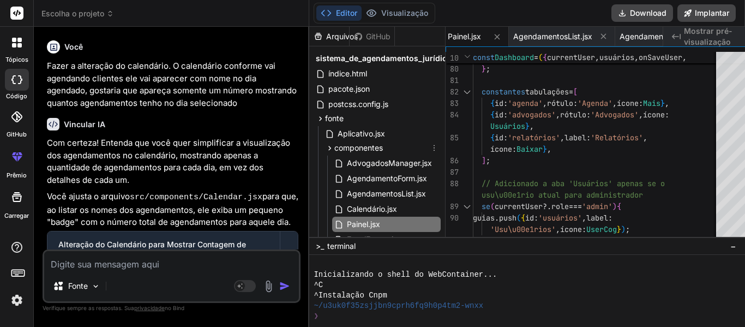
scroll to position [164, 0]
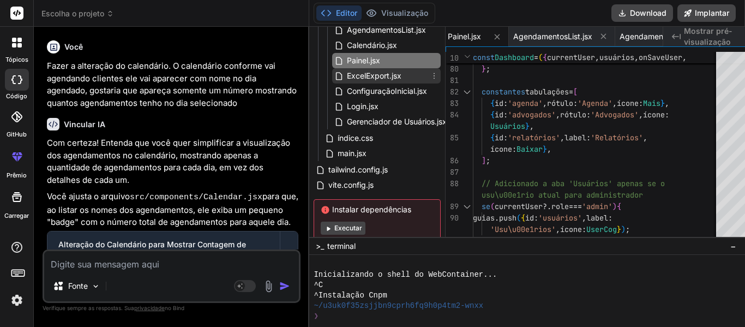
click at [349, 75] on font "ExcelExport.jsx" at bounding box center [374, 75] width 55 height 9
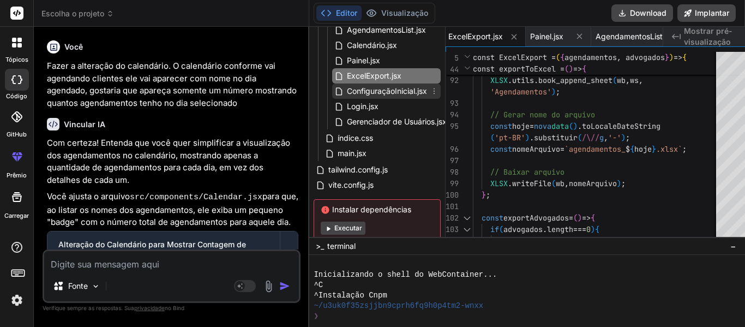
click at [353, 90] on font "ConfiguraçãoInicial.jsx" at bounding box center [387, 90] width 80 height 9
type textarea "}; export default InitialSetup;"
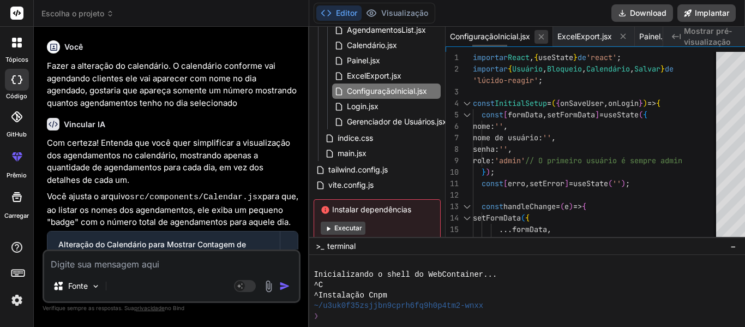
click at [536, 39] on icon at bounding box center [540, 36] width 9 height 9
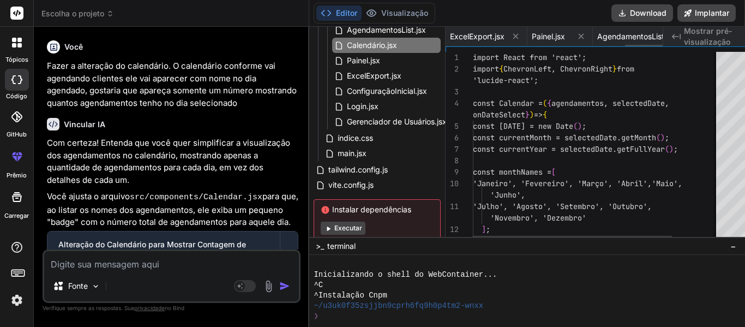
scroll to position [0, 1087]
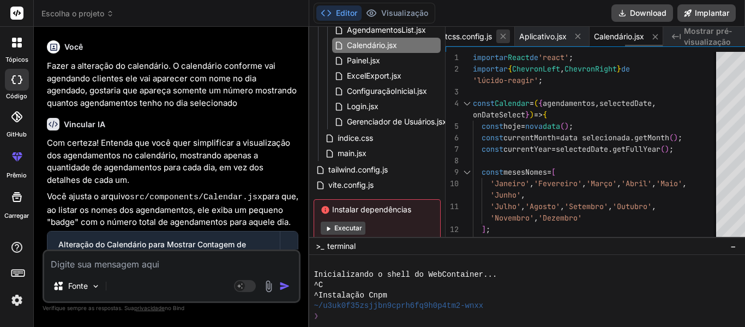
click at [500, 36] on icon at bounding box center [502, 36] width 9 height 9
click at [499, 34] on icon at bounding box center [503, 36] width 9 height 9
click at [500, 34] on icon at bounding box center [504, 36] width 9 height 9
click at [503, 34] on icon at bounding box center [505, 36] width 5 height 5
click at [501, 34] on icon at bounding box center [505, 36] width 9 height 9
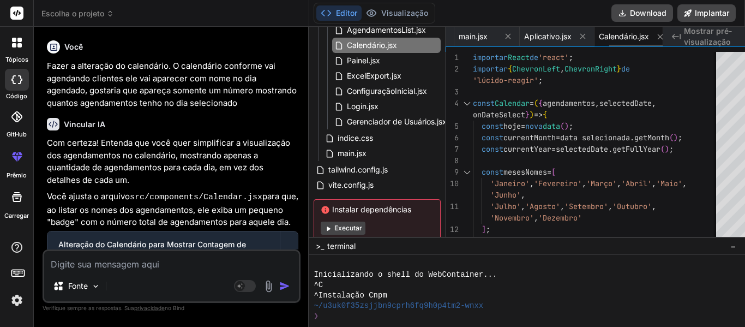
click at [505, 34] on icon at bounding box center [507, 36] width 5 height 5
click at [506, 34] on icon at bounding box center [508, 36] width 5 height 5
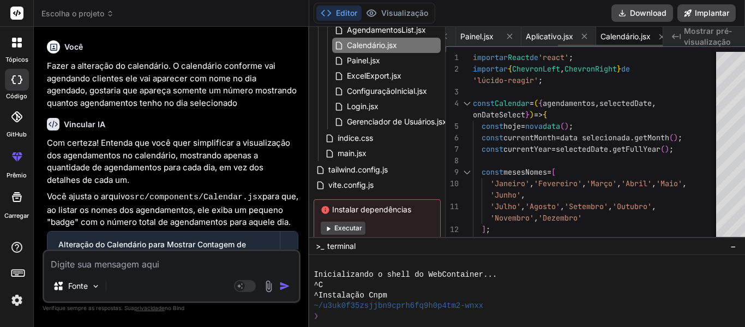
click at [507, 34] on icon at bounding box center [509, 36] width 5 height 5
click at [498, 34] on icon at bounding box center [502, 36] width 9 height 9
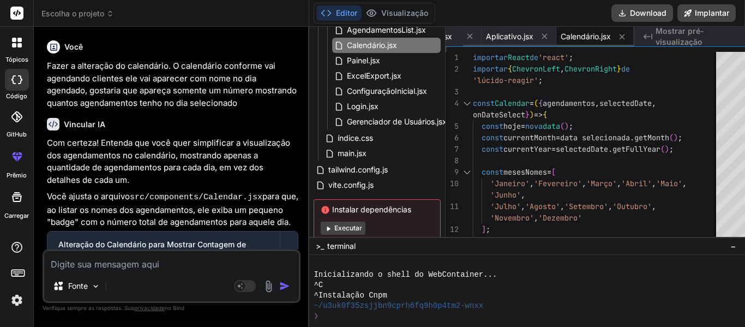
scroll to position [0, 20]
click at [474, 34] on icon at bounding box center [478, 36] width 9 height 9
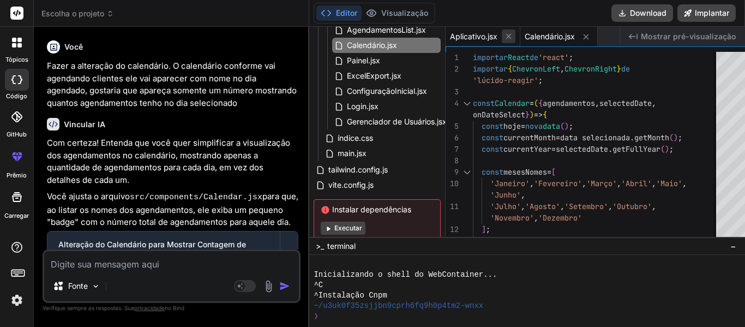
click at [504, 37] on icon at bounding box center [508, 36] width 9 height 9
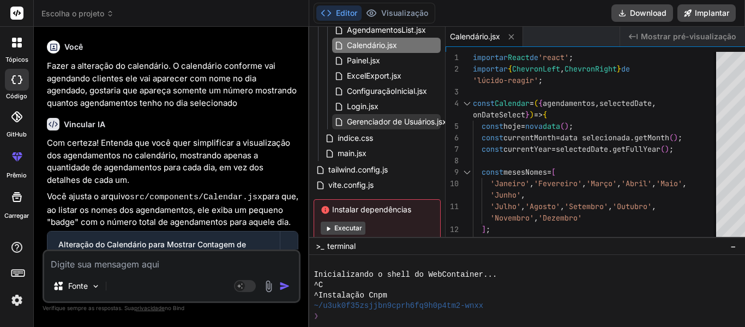
click at [353, 122] on font "Gerenciador de Usuários.jsx" at bounding box center [397, 121] width 100 height 9
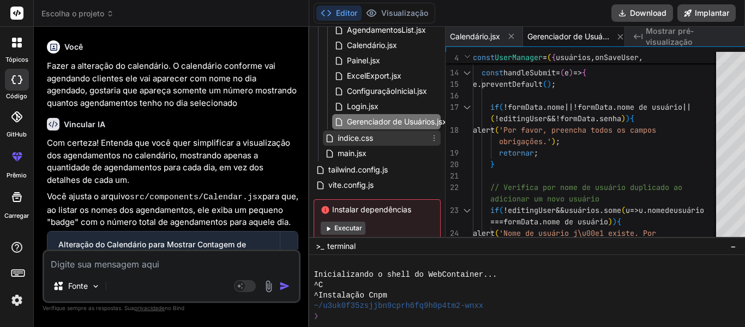
click at [337, 135] on font "índice.css" at bounding box center [354, 137] width 35 height 9
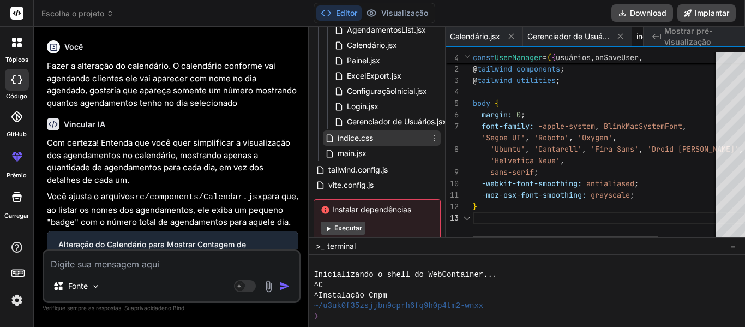
scroll to position [0, 45]
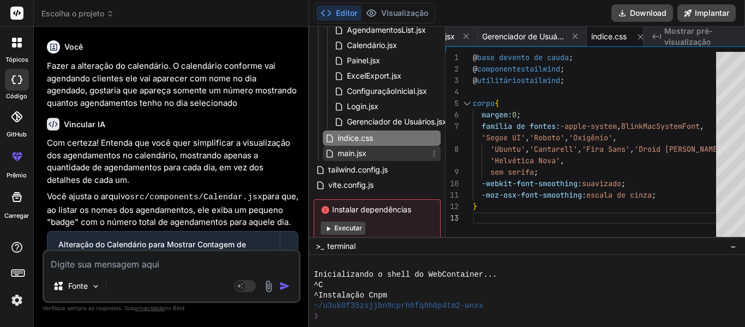
click at [339, 149] on font "main.jsx" at bounding box center [351, 152] width 29 height 9
type textarea ")"
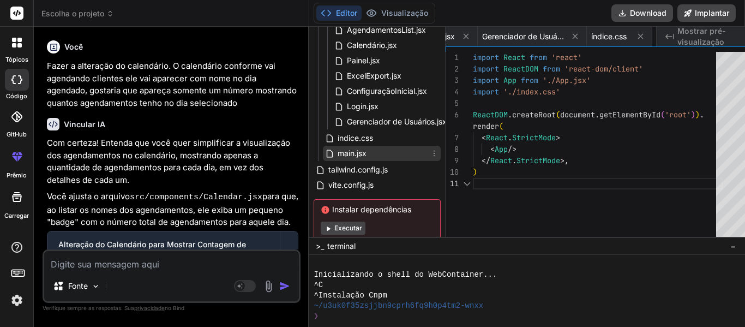
scroll to position [0, 98]
